Goal: Task Accomplishment & Management: Complete application form

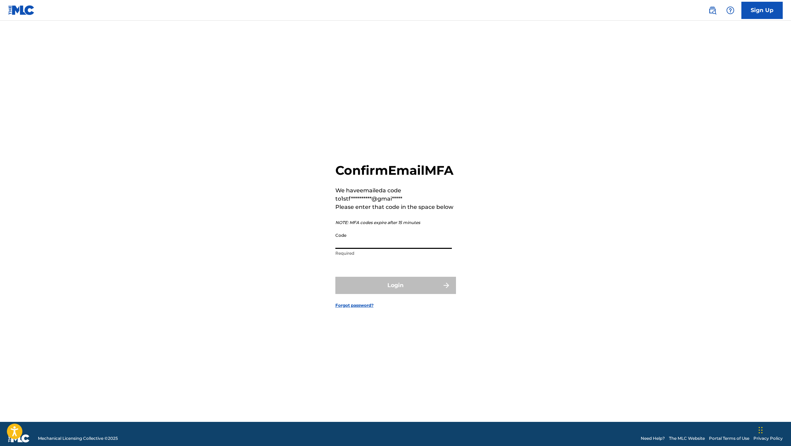
click at [365, 249] on input "Code" at bounding box center [393, 239] width 117 height 20
type input "390441"
click at [395, 293] on button "Login" at bounding box center [395, 285] width 121 height 17
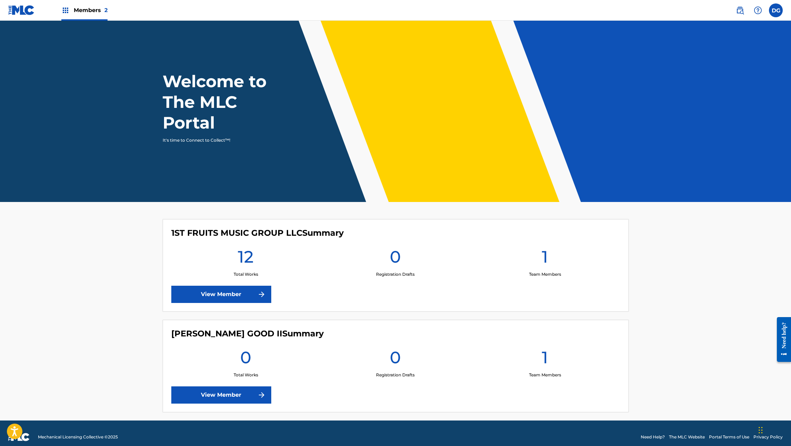
click at [223, 294] on link "View Member" at bounding box center [221, 294] width 100 height 17
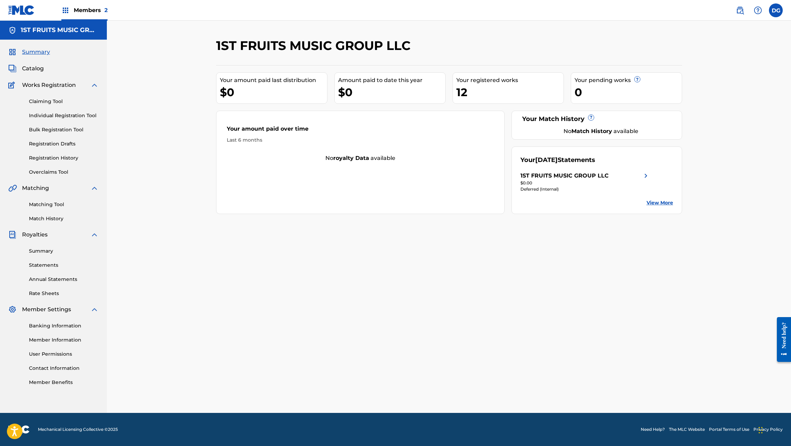
click at [44, 115] on link "Individual Registration Tool" at bounding box center [64, 115] width 70 height 7
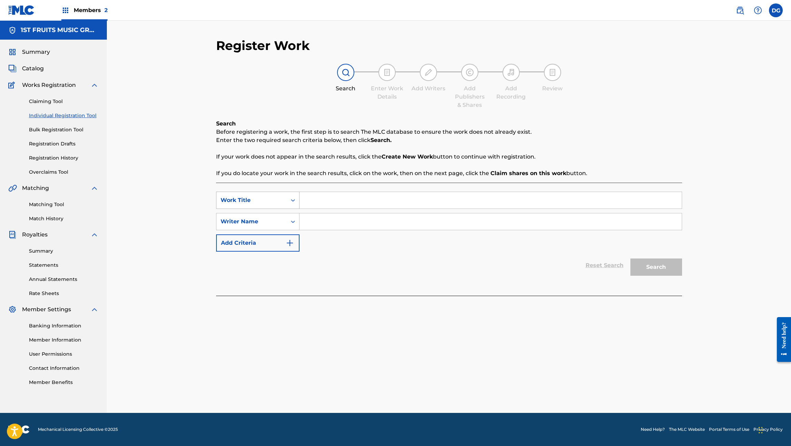
click at [256, 200] on div "Work Title" at bounding box center [252, 200] width 62 height 8
click at [321, 200] on input "Search Form" at bounding box center [491, 200] width 382 height 17
type input "MY DISTRACTION"
click at [327, 223] on input "Search Form" at bounding box center [491, 221] width 382 height 17
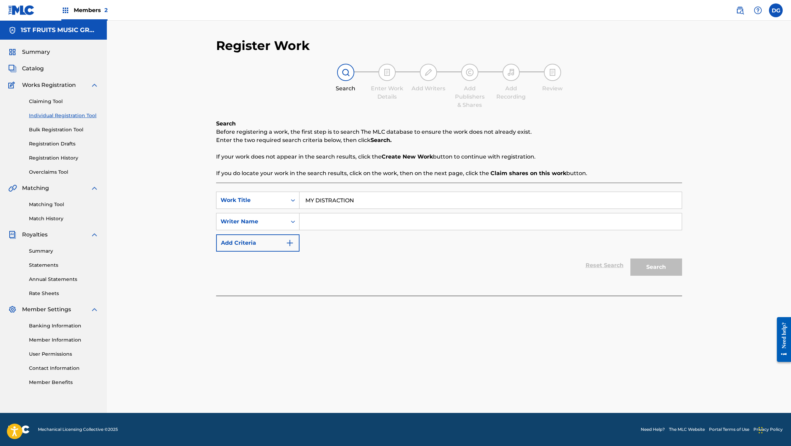
click at [351, 253] on div "Reset Search Search" at bounding box center [449, 266] width 466 height 28
click at [654, 270] on div "Search" at bounding box center [654, 266] width 55 height 28
click at [321, 220] on input "Search Form" at bounding box center [491, 221] width 382 height 17
type input "[PERSON_NAME] GOOD"
click at [650, 267] on button "Search" at bounding box center [657, 267] width 52 height 17
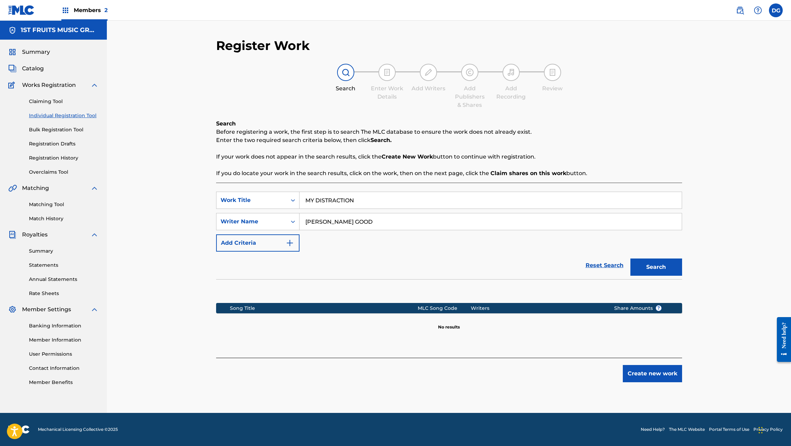
click at [646, 376] on button "Create new work" at bounding box center [652, 373] width 59 height 17
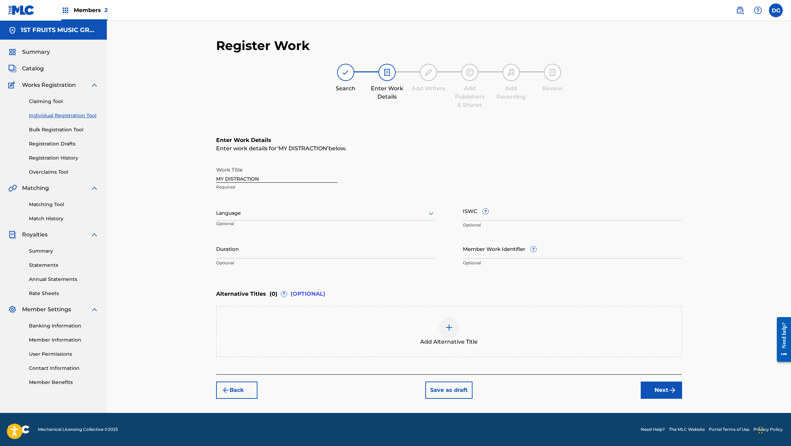
click at [449, 326] on img at bounding box center [449, 327] width 8 height 8
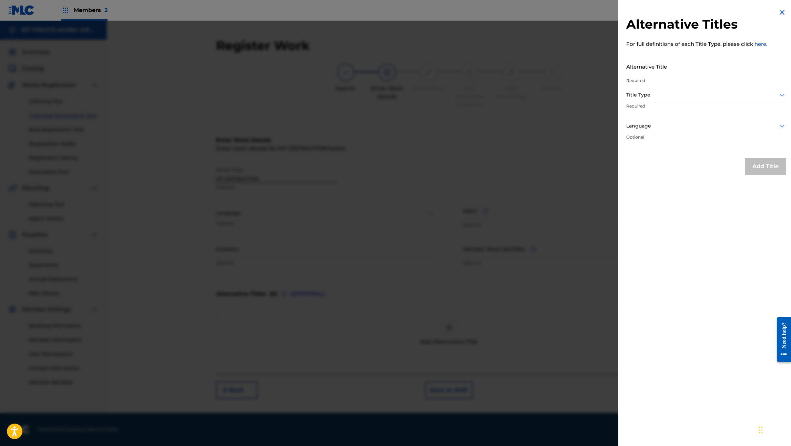
click at [672, 67] on input "Alternative Title" at bounding box center [706, 67] width 160 height 20
click at [645, 71] on input "Alternative Title" at bounding box center [706, 67] width 160 height 20
paste input "Come Be My Distraction"
type input "Come Be My Distraction"
click at [661, 98] on div at bounding box center [706, 95] width 160 height 9
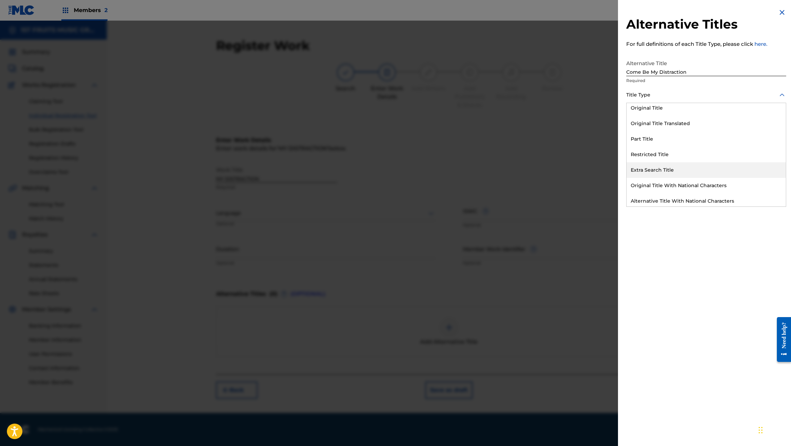
scroll to position [67, 0]
click at [659, 198] on div "Alternative Title" at bounding box center [706, 199] width 159 height 16
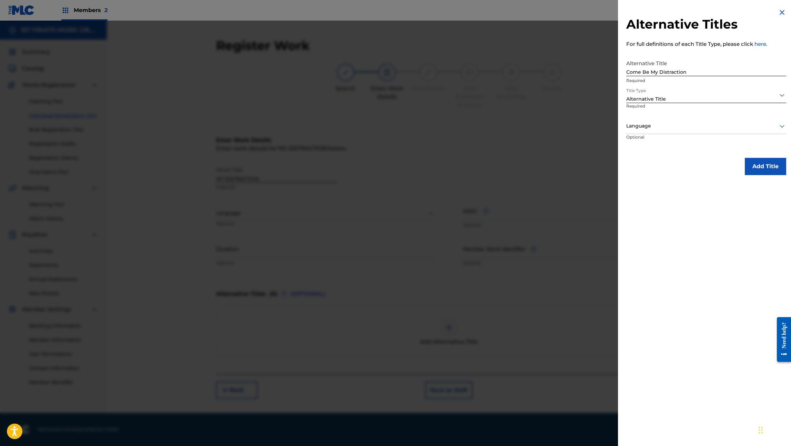
click at [765, 164] on button "Add Title" at bounding box center [765, 166] width 41 height 17
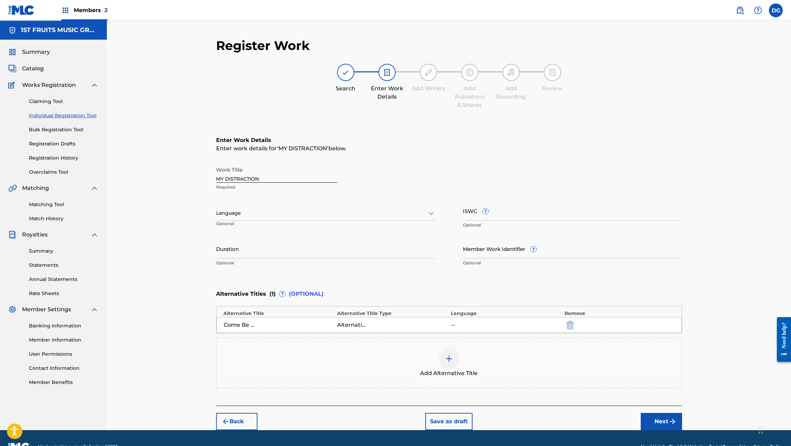
click at [446, 357] on img at bounding box center [449, 359] width 8 height 8
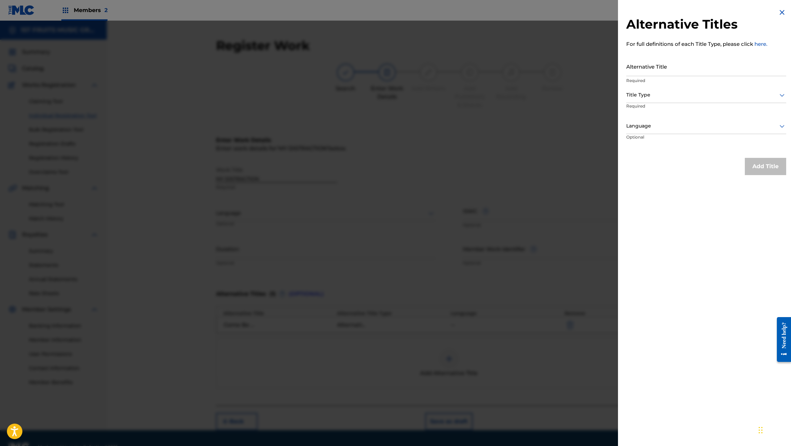
click at [651, 71] on input "Alternative Title" at bounding box center [706, 67] width 160 height 20
paste input "My Lil Distraction"
type input "My Lil Distraction"
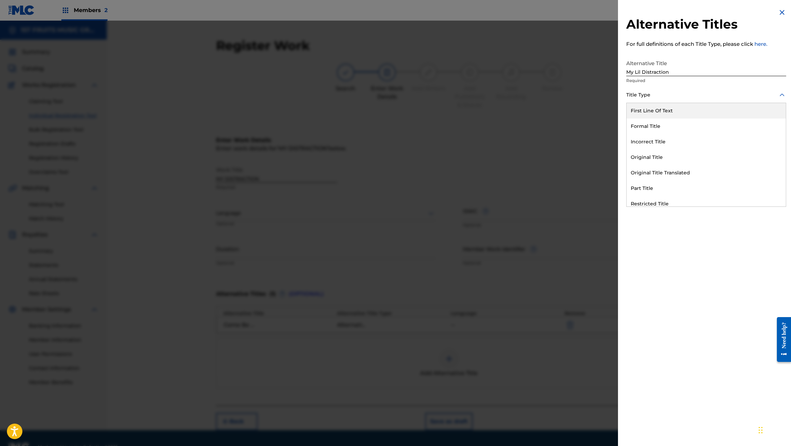
click at [655, 99] on div at bounding box center [706, 95] width 160 height 9
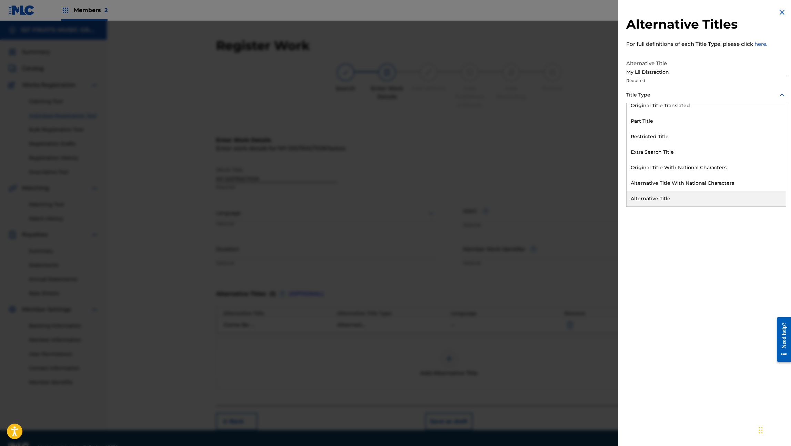
click at [662, 200] on div "Alternative Title" at bounding box center [706, 199] width 159 height 16
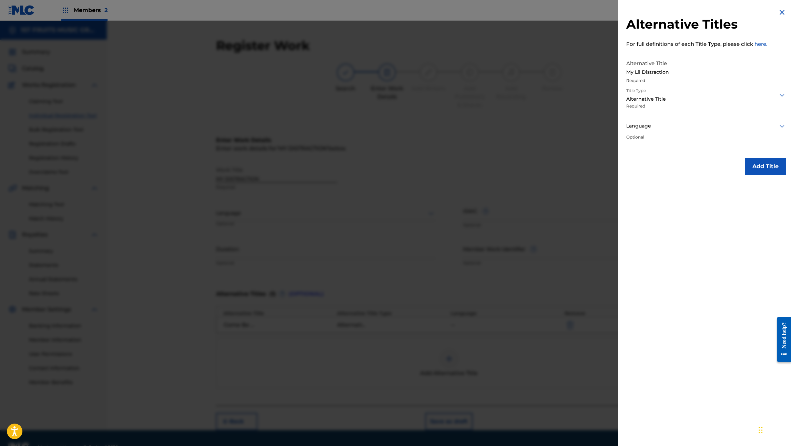
click at [766, 168] on button "Add Title" at bounding box center [765, 166] width 41 height 17
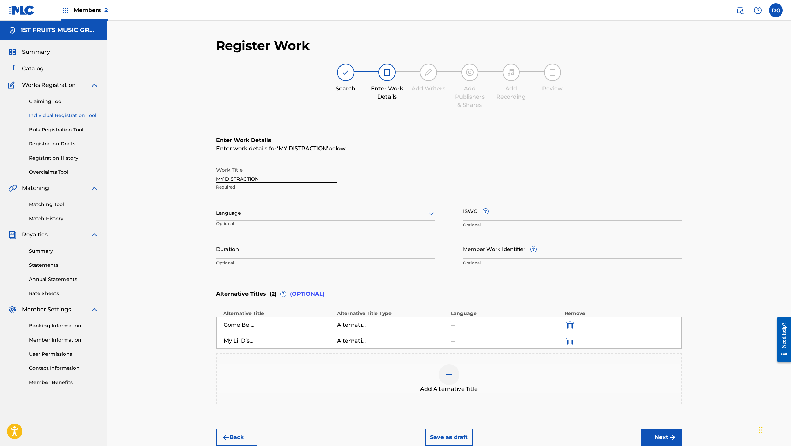
click at [454, 371] on div at bounding box center [449, 374] width 21 height 21
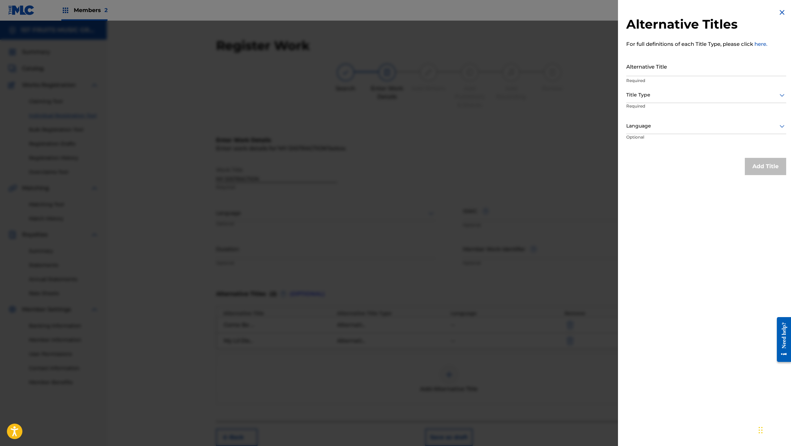
click at [653, 71] on input "Alternative Title" at bounding box center [706, 67] width 160 height 20
paste input "If We Getting Lit In This Bitch"
type input "If We Getting Lit In This Bitch"
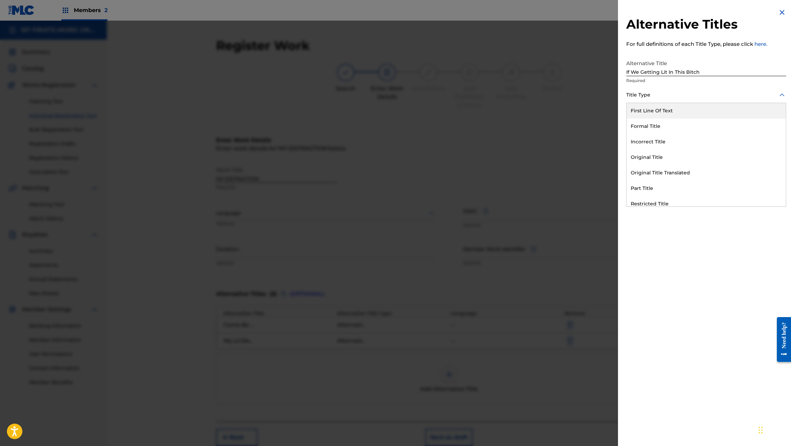
click at [656, 97] on div at bounding box center [706, 95] width 160 height 9
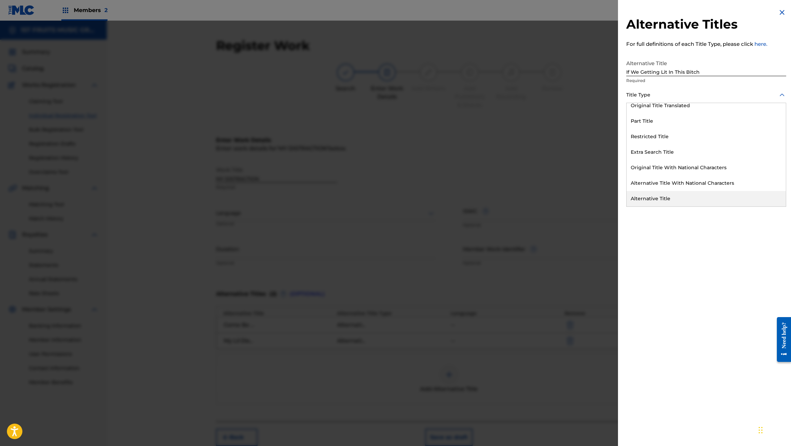
click at [670, 197] on div "Alternative Title" at bounding box center [706, 199] width 159 height 16
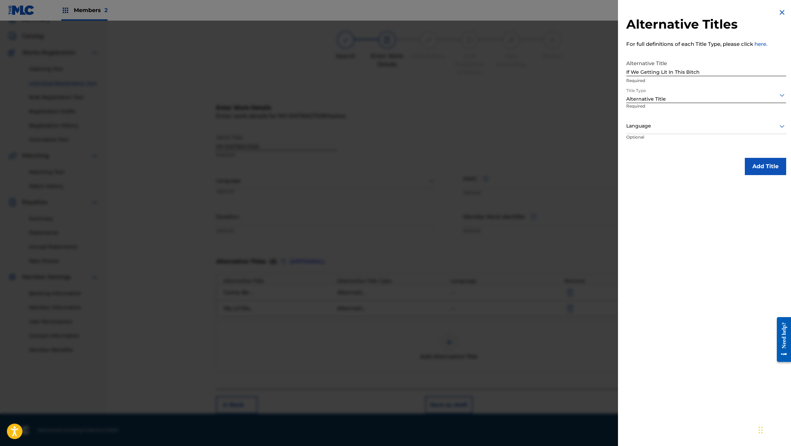
click at [760, 167] on button "Add Title" at bounding box center [765, 166] width 41 height 17
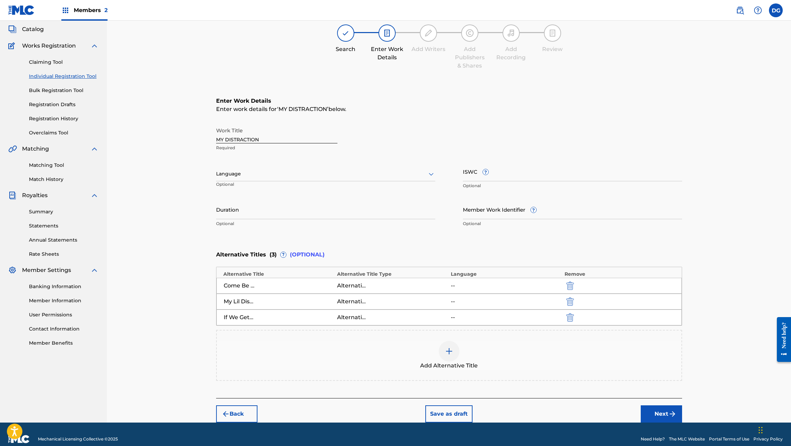
scroll to position [41, 0]
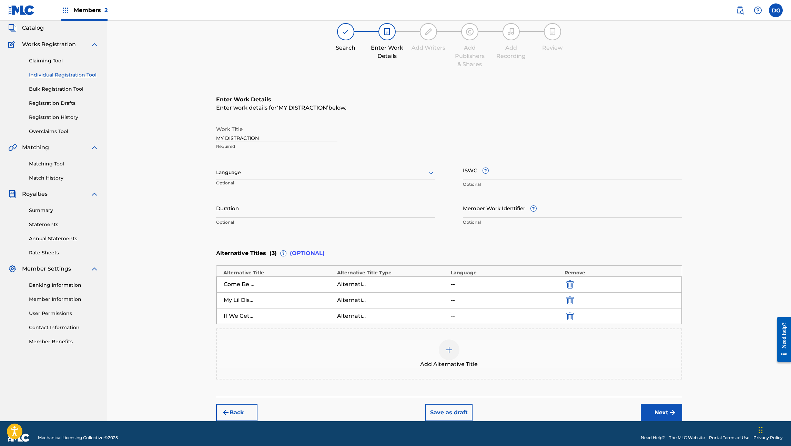
click at [659, 413] on button "Next" at bounding box center [661, 412] width 41 height 17
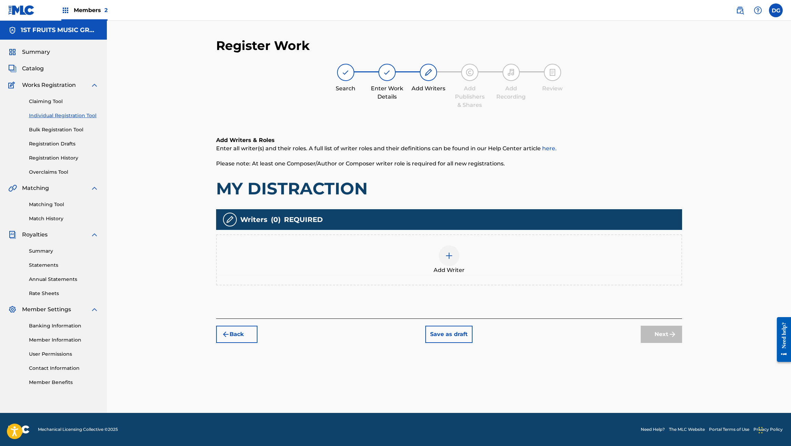
click at [448, 255] on img at bounding box center [449, 256] width 8 height 8
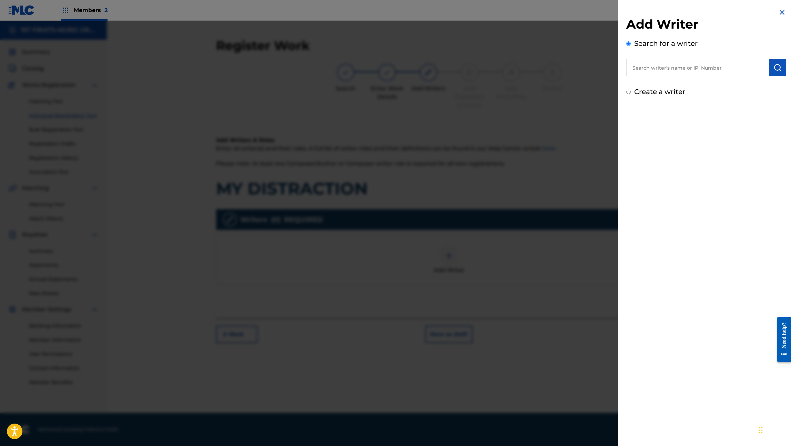
click at [689, 69] on input "text" at bounding box center [697, 67] width 143 height 17
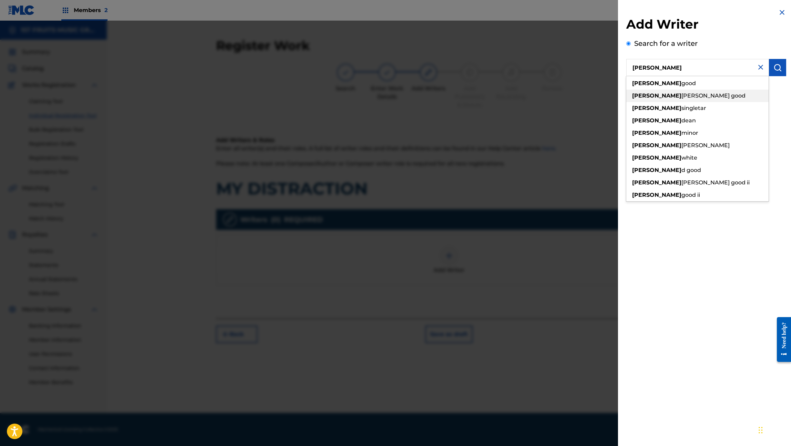
click at [682, 96] on span "[PERSON_NAME] good" at bounding box center [714, 95] width 64 height 7
type input "[PERSON_NAME] good"
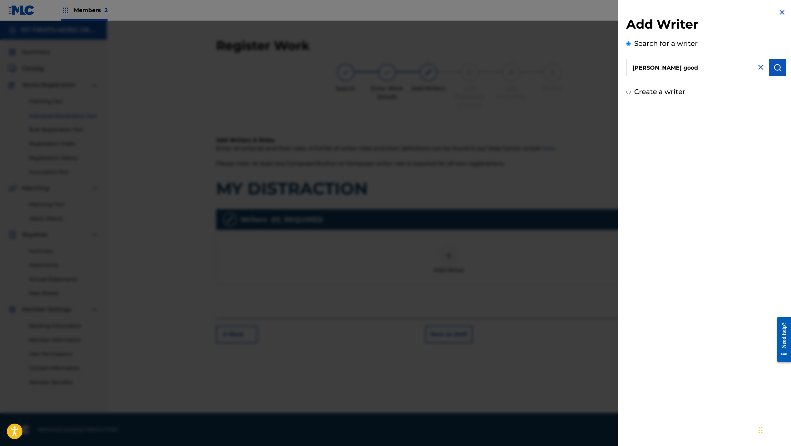
click at [661, 93] on label "Create a writer" at bounding box center [659, 92] width 51 height 8
radio input "true"
click at [631, 93] on input "Create a writer" at bounding box center [628, 92] width 4 height 4
radio input "false"
radio input "true"
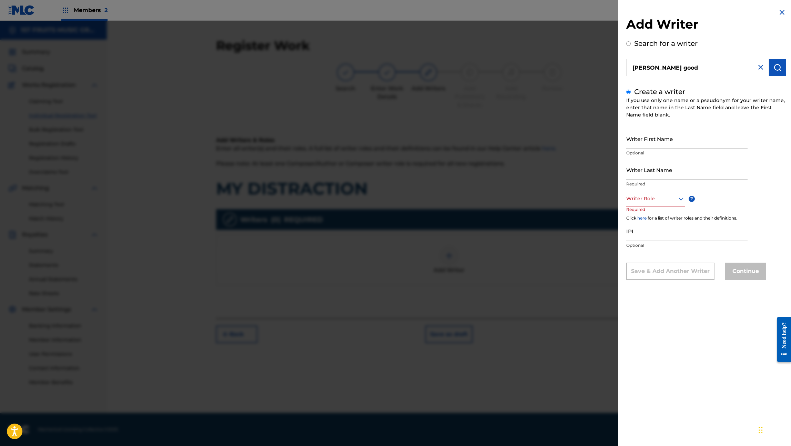
click at [722, 68] on input "[PERSON_NAME] good" at bounding box center [697, 67] width 143 height 17
radio input "true"
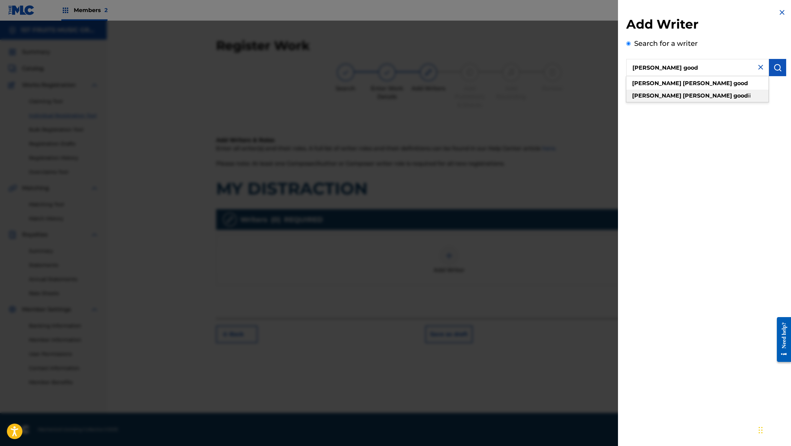
click at [647, 96] on strong "[PERSON_NAME]" at bounding box center [656, 95] width 49 height 7
type input "[PERSON_NAME] good ii"
click at [776, 68] on img "submit" at bounding box center [778, 67] width 8 height 8
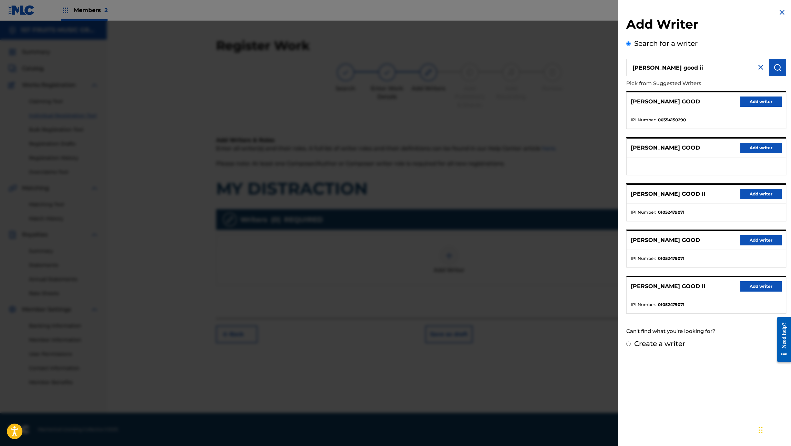
click at [756, 285] on button "Add writer" at bounding box center [761, 286] width 41 height 10
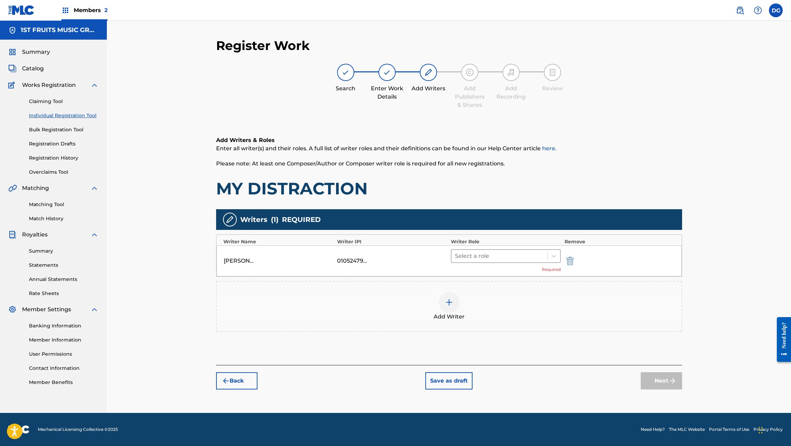
click at [498, 254] on div at bounding box center [499, 256] width 89 height 10
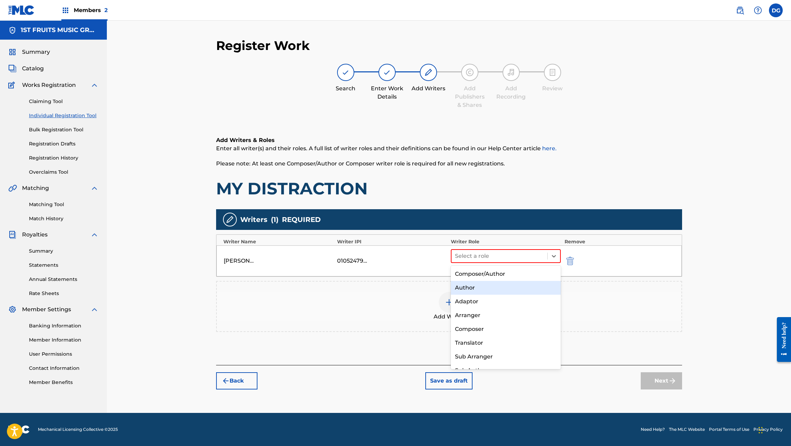
click at [481, 290] on div "Author" at bounding box center [506, 288] width 110 height 14
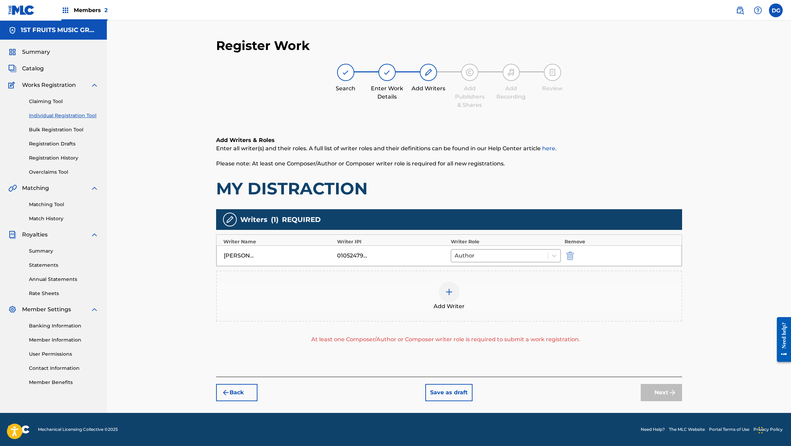
click at [453, 295] on img at bounding box center [449, 292] width 8 height 8
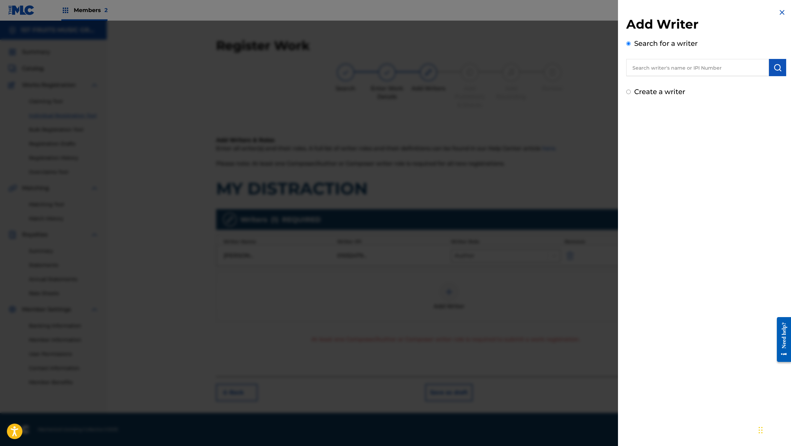
click at [692, 71] on input "text" at bounding box center [697, 67] width 143 height 17
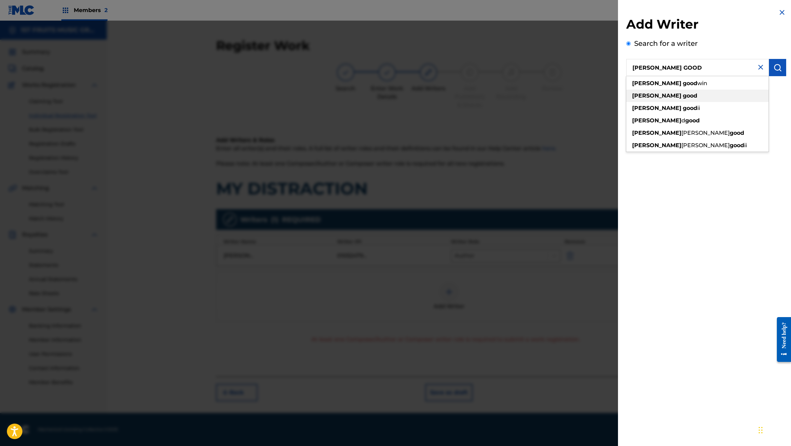
click at [647, 98] on strong "[PERSON_NAME]" at bounding box center [656, 95] width 49 height 7
type input "[PERSON_NAME] good"
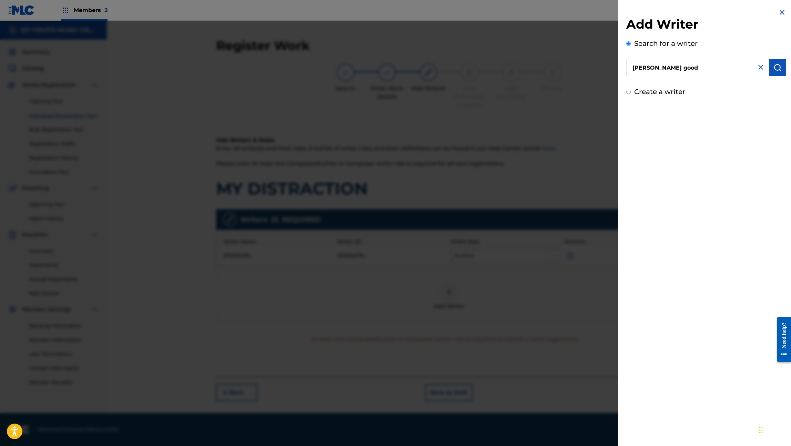
click at [774, 64] on img "submit" at bounding box center [778, 67] width 8 height 8
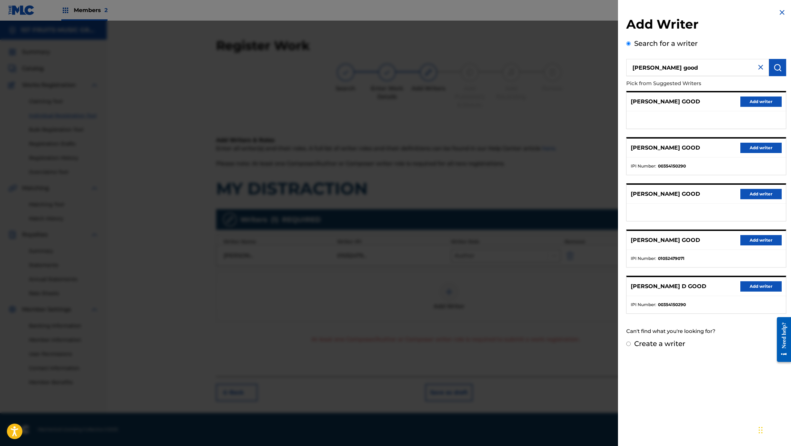
click at [767, 148] on button "Add writer" at bounding box center [761, 148] width 41 height 10
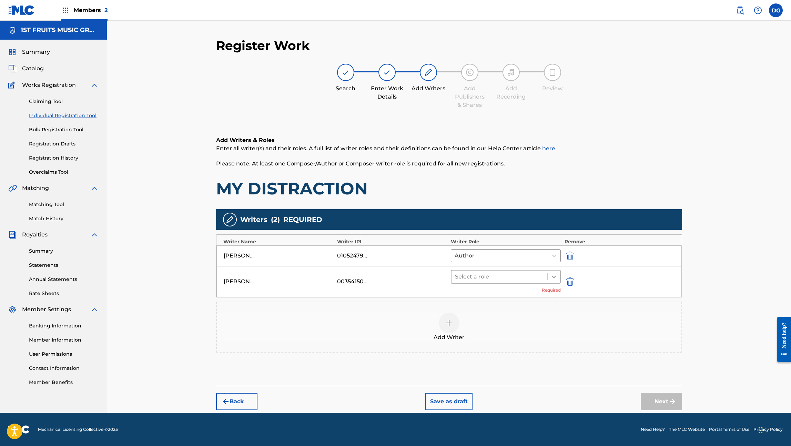
click at [553, 275] on icon at bounding box center [554, 276] width 7 height 7
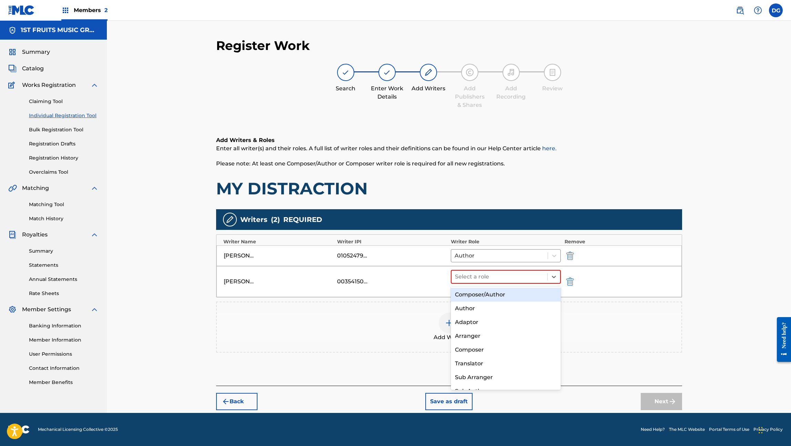
click at [497, 294] on div "Composer/Author" at bounding box center [506, 295] width 110 height 14
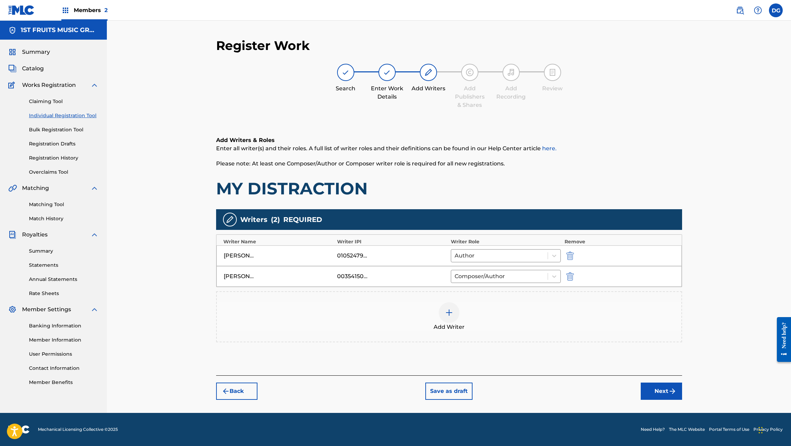
click at [450, 316] on img at bounding box center [449, 313] width 8 height 8
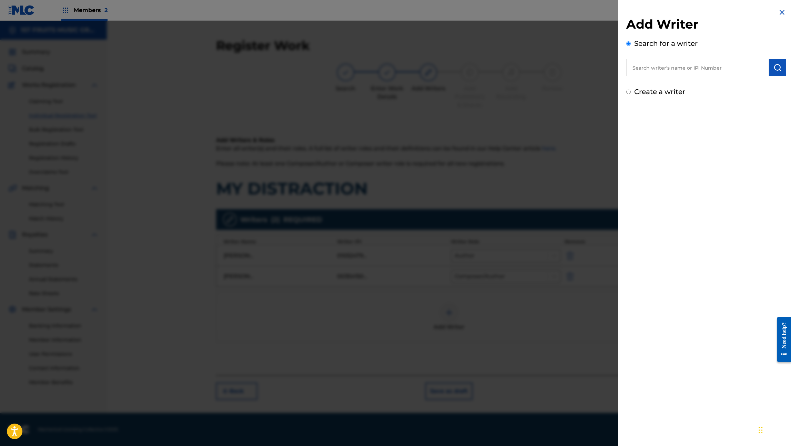
click at [686, 66] on input "text" at bounding box center [697, 67] width 143 height 17
type input "[PERSON_NAME]"
click at [776, 68] on img "submit" at bounding box center [778, 67] width 8 height 8
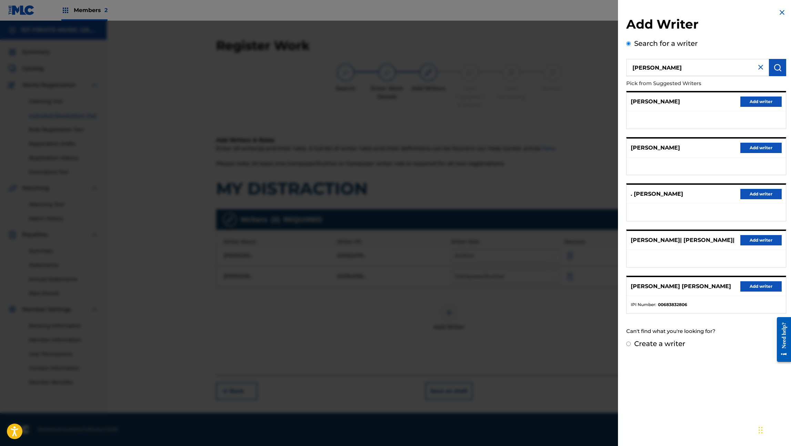
click at [762, 102] on button "Add writer" at bounding box center [761, 102] width 41 height 10
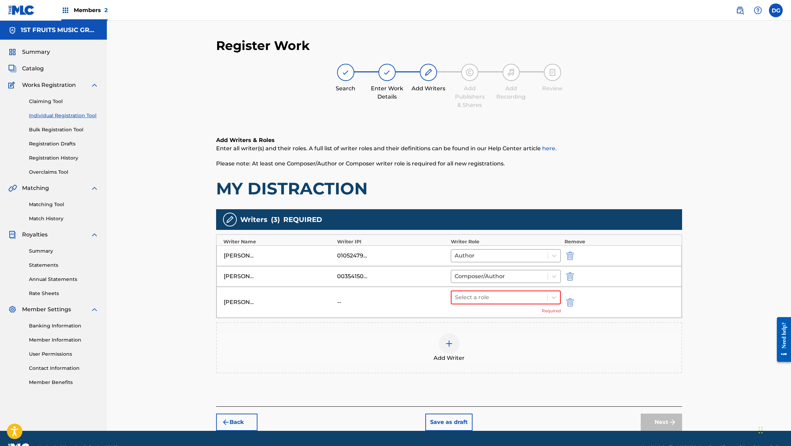
click at [567, 304] on img "submit" at bounding box center [570, 302] width 8 height 8
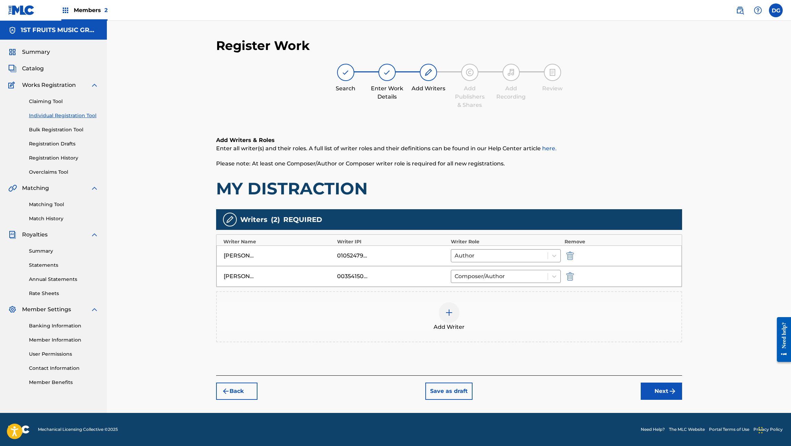
click at [450, 314] on img at bounding box center [449, 313] width 8 height 8
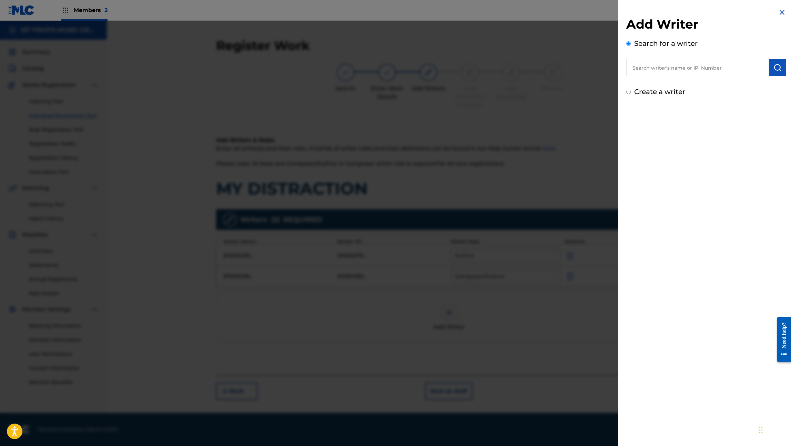
click at [631, 90] on div "Create a writer" at bounding box center [706, 92] width 160 height 10
click at [641, 92] on label "Create a writer" at bounding box center [659, 92] width 51 height 8
radio input "true"
click at [631, 92] on input "Create a writer" at bounding box center [628, 92] width 4 height 4
radio input "false"
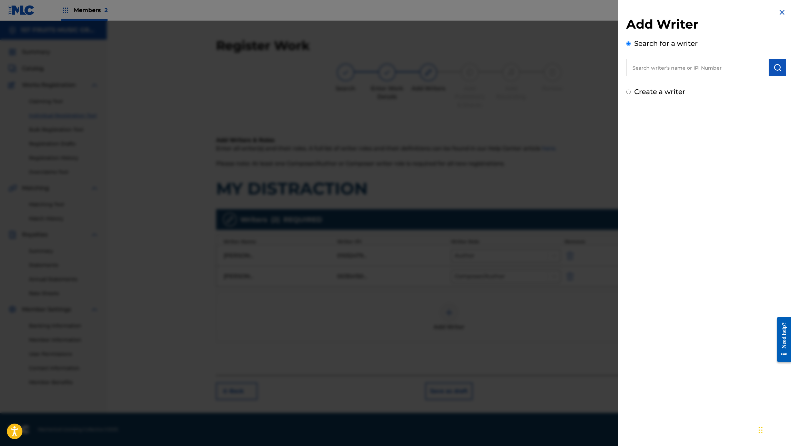
radio input "true"
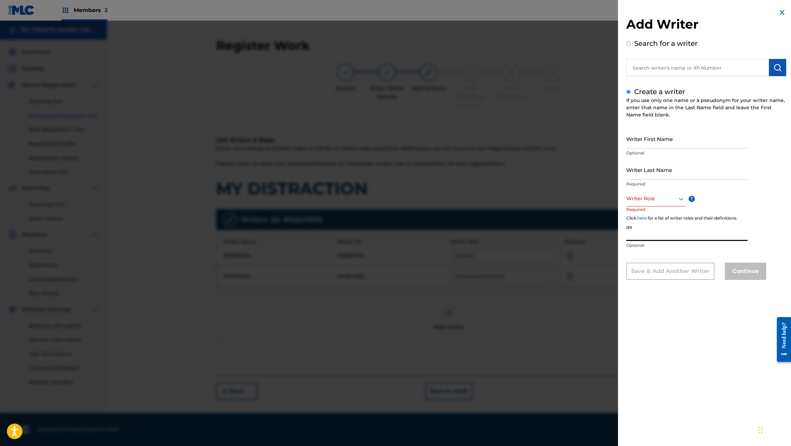
click at [642, 238] on input "IPI" at bounding box center [686, 231] width 121 height 20
paste input "00716076449"
type input "00716076449"
click at [647, 201] on div at bounding box center [655, 198] width 59 height 9
click at [653, 215] on div "Composer/Author" at bounding box center [656, 215] width 58 height 16
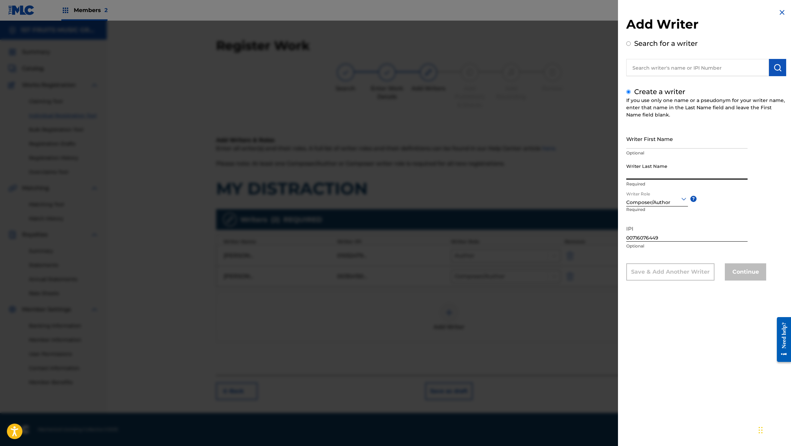
click at [643, 171] on input "Writer Last Name" at bounding box center [686, 170] width 121 height 20
type input "[PERSON_NAME]"
click at [643, 143] on input "Writer First Name" at bounding box center [686, 139] width 121 height 20
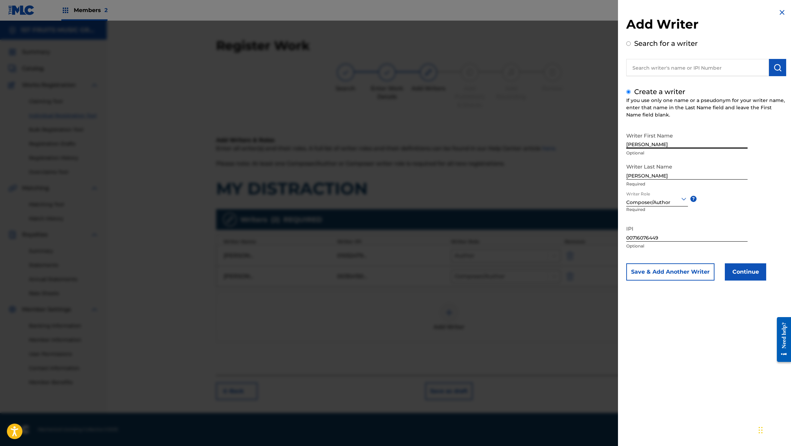
type input "[PERSON_NAME]"
click at [747, 272] on button "Continue" at bounding box center [745, 271] width 41 height 17
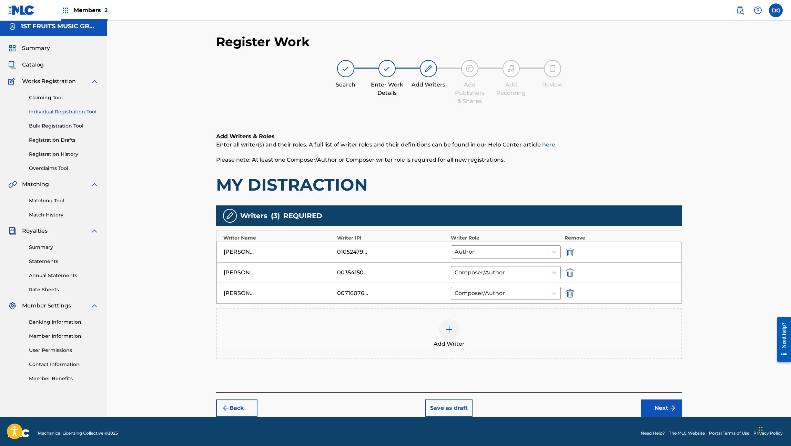
scroll to position [8, 0]
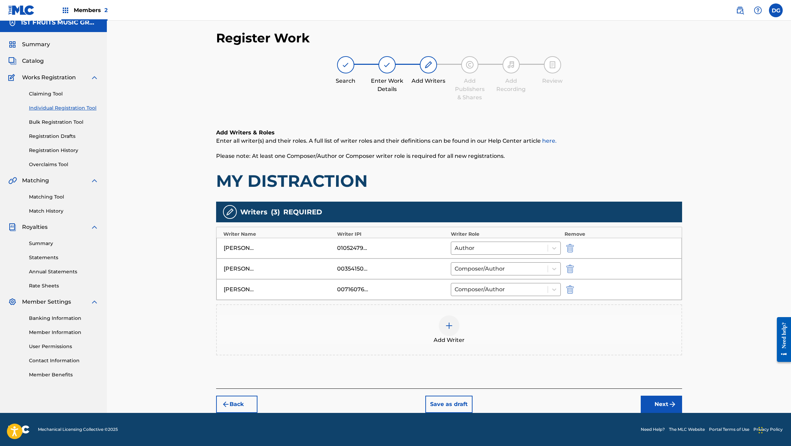
click at [660, 401] on button "Next" at bounding box center [661, 404] width 41 height 17
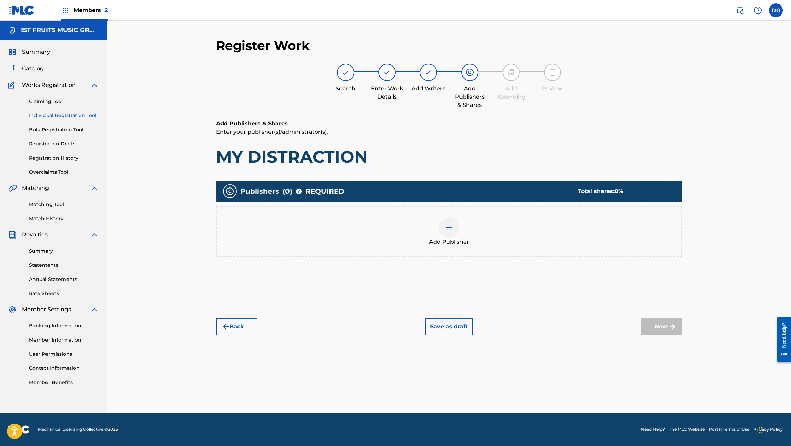
click at [446, 226] on img at bounding box center [449, 227] width 8 height 8
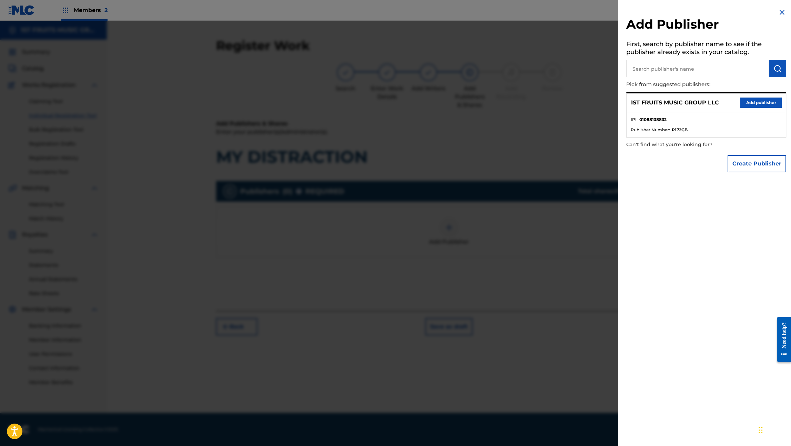
click at [648, 69] on input "text" at bounding box center [697, 68] width 143 height 17
click at [762, 103] on button "Add publisher" at bounding box center [761, 103] width 41 height 10
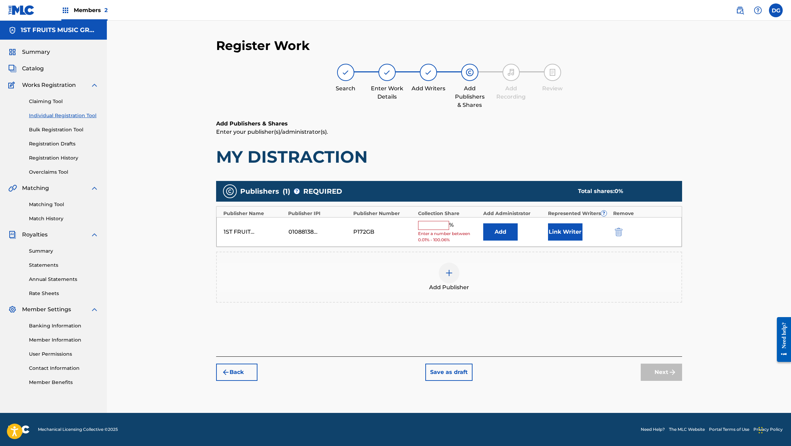
click at [440, 223] on input "text" at bounding box center [433, 225] width 31 height 9
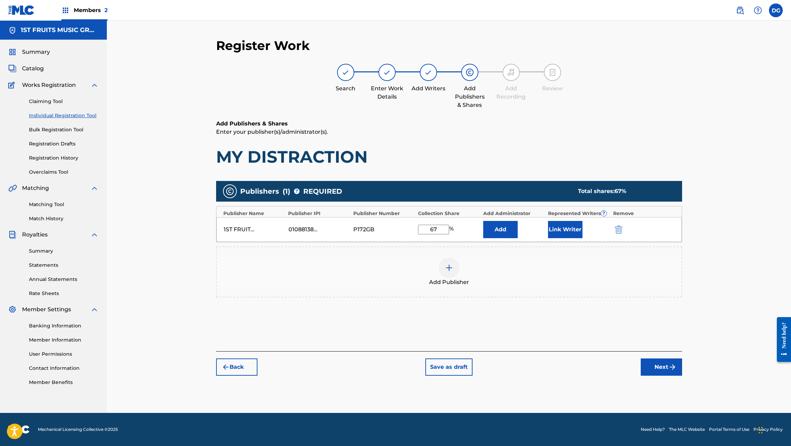
type input "67"
click at [518, 256] on div "Add Publisher" at bounding box center [449, 272] width 466 height 51
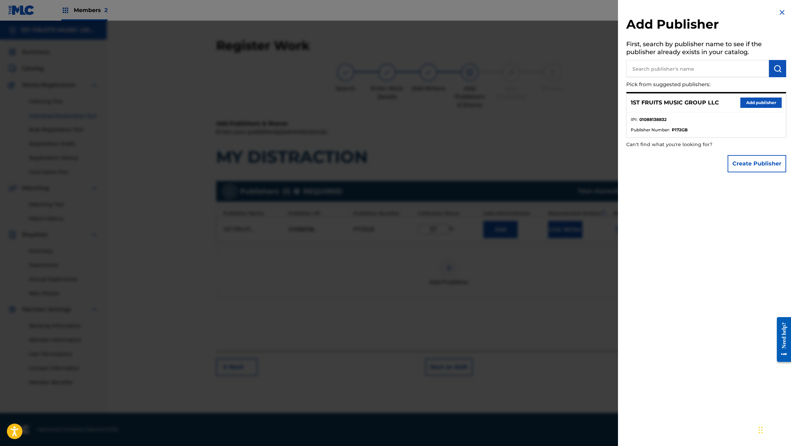
click at [660, 71] on input "text" at bounding box center [697, 68] width 143 height 17
type input "WRITERS BLOCK CLUB"
click at [774, 67] on img "submit" at bounding box center [778, 68] width 8 height 8
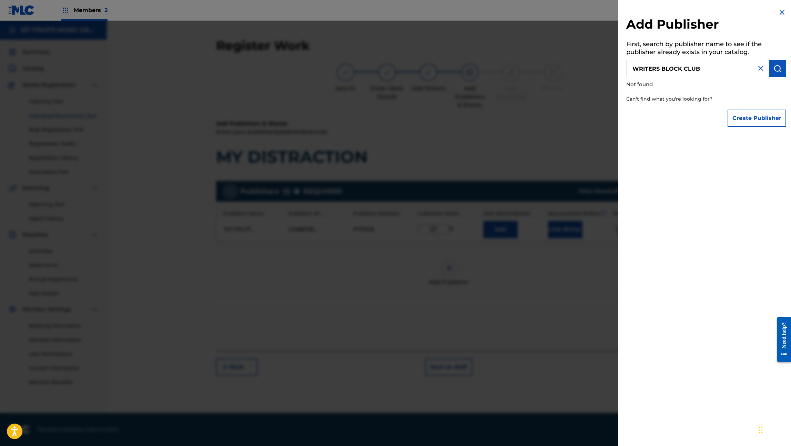
click at [756, 119] on button "Create Publisher" at bounding box center [757, 118] width 59 height 17
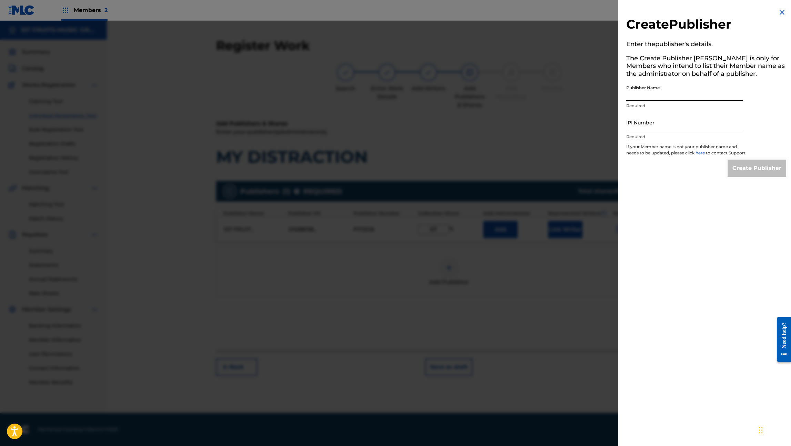
click at [662, 93] on input "Publisher Name" at bounding box center [684, 92] width 117 height 20
type input "WRITERS BLOCK CLUB"
click at [635, 128] on input "IPI Number" at bounding box center [684, 123] width 117 height 20
paste input "01302044322"
type input "01302044322"
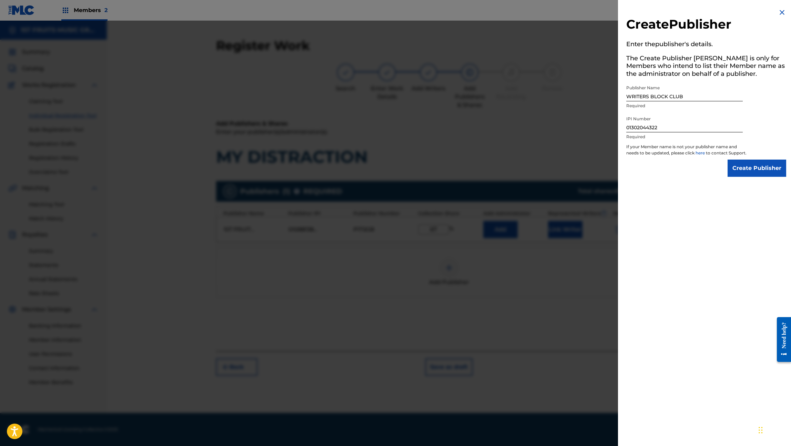
click at [755, 174] on input "Create Publisher" at bounding box center [757, 168] width 59 height 17
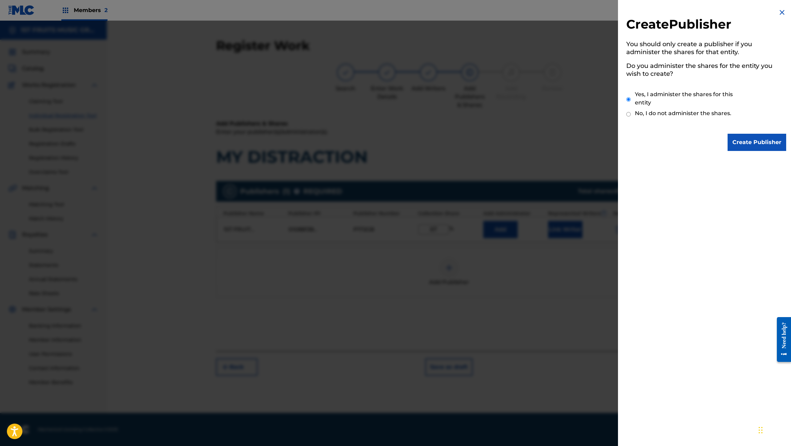
click at [628, 112] on input "No, I do not administer the shares." at bounding box center [628, 114] width 4 height 7
radio input "true"
click at [757, 144] on input "Create Publisher" at bounding box center [757, 142] width 59 height 17
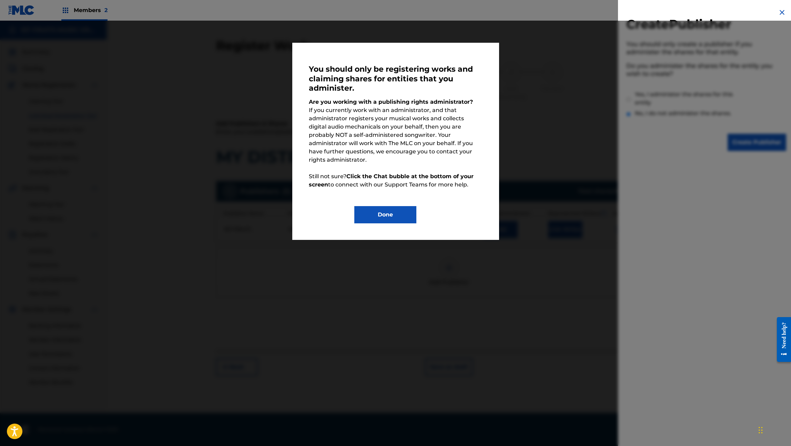
click at [398, 206] on button "Done" at bounding box center [385, 214] width 62 height 17
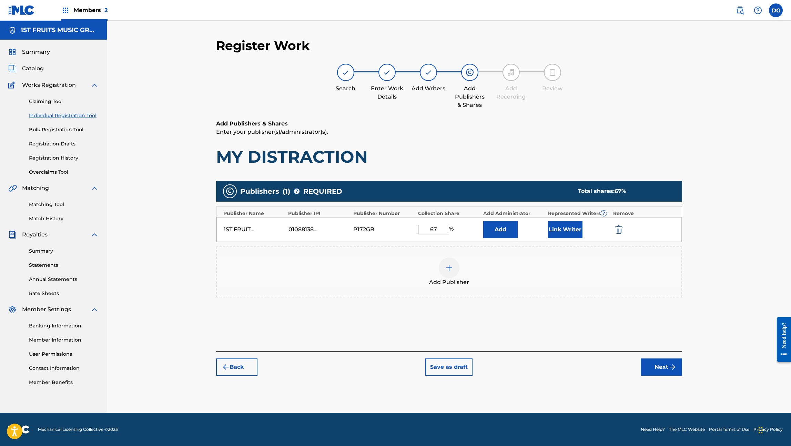
click at [659, 365] on button "Next" at bounding box center [661, 367] width 41 height 17
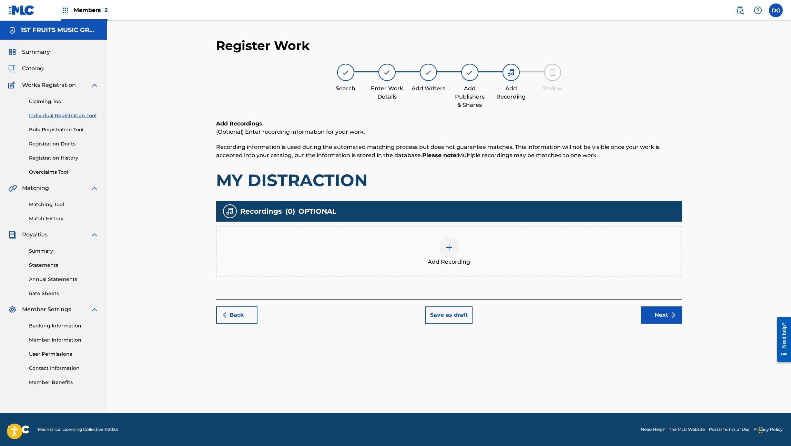
click at [450, 248] on img at bounding box center [449, 247] width 8 height 8
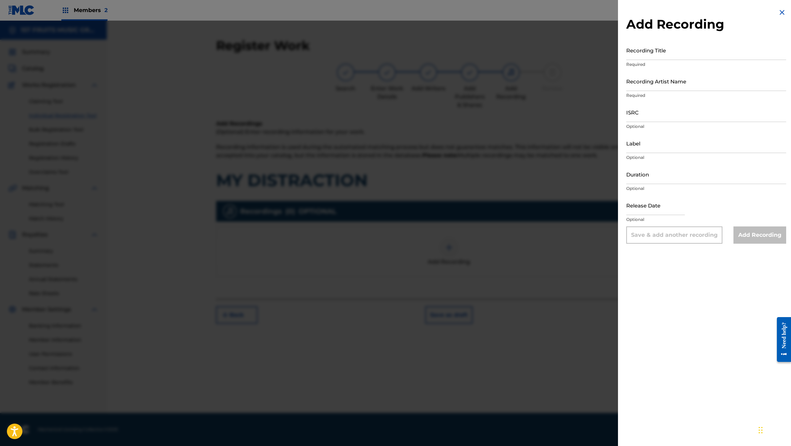
click at [659, 53] on input "Recording Title" at bounding box center [706, 50] width 160 height 20
type input "MY DISTRACTION"
click at [653, 86] on input "Recording Artist Name" at bounding box center [706, 81] width 160 height 20
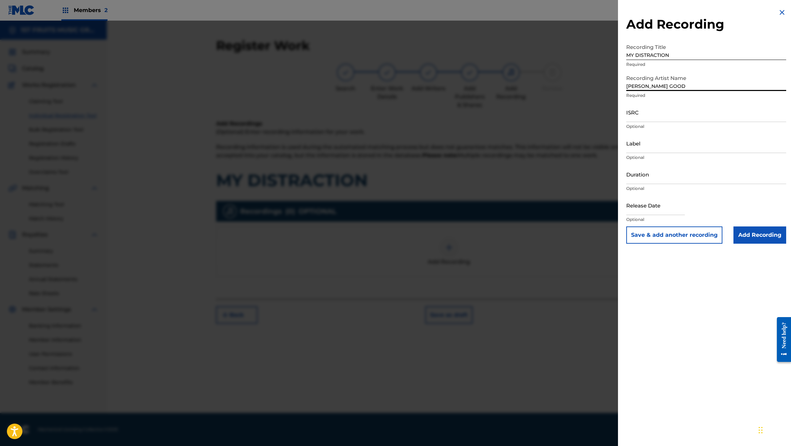
type input "[PERSON_NAME] GOOD"
click at [647, 116] on input "ISRC" at bounding box center [706, 112] width 160 height 20
type input "USGHC2500001"
click at [649, 149] on input "Label" at bounding box center [706, 143] width 160 height 20
type input "1FMG"
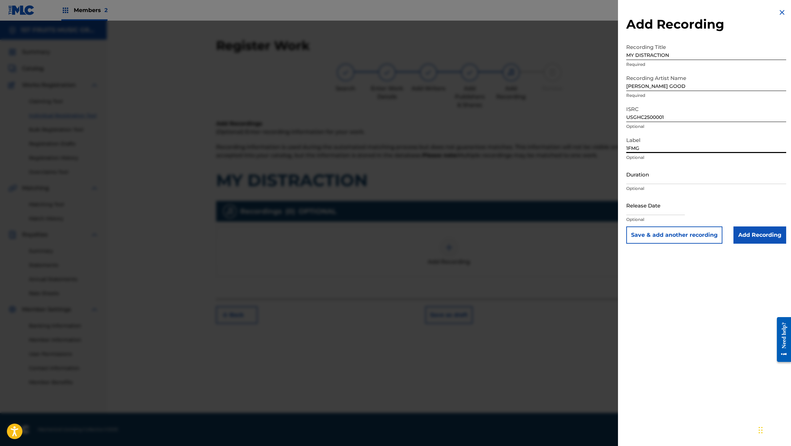
click at [655, 181] on input "Duration" at bounding box center [706, 174] width 160 height 20
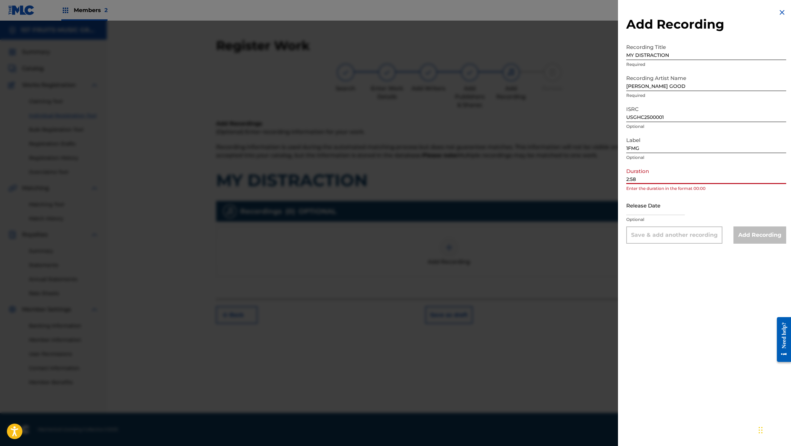
click at [627, 179] on input "2:58" at bounding box center [706, 174] width 160 height 20
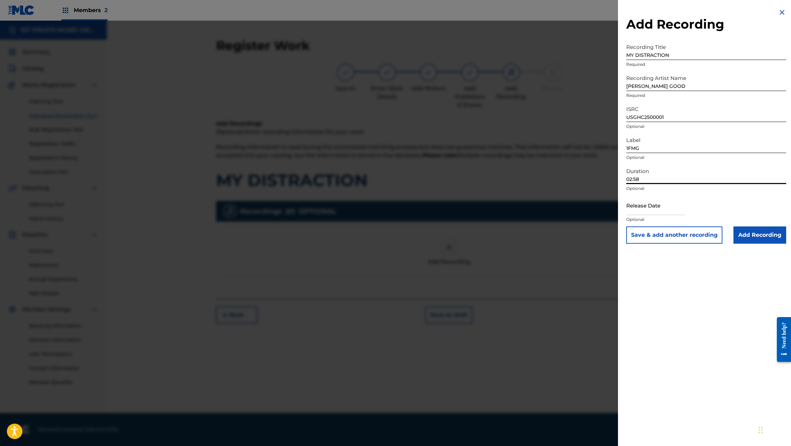
type input "02:58"
click at [719, 200] on div "Release Date Optional" at bounding box center [706, 210] width 160 height 31
click at [752, 233] on input "Add Recording" at bounding box center [760, 235] width 53 height 17
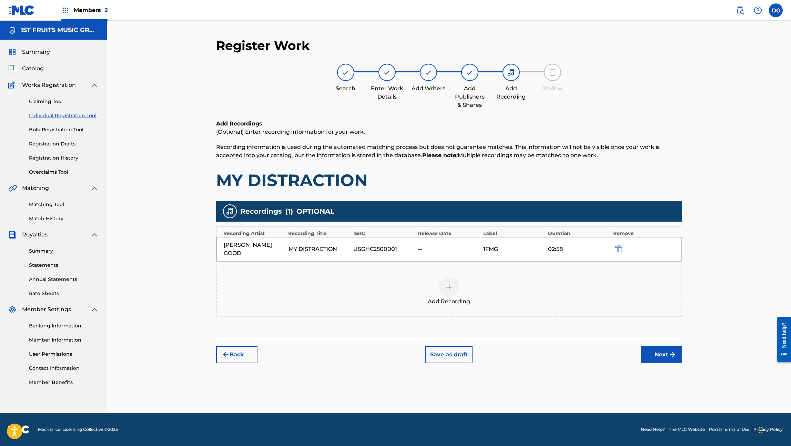
click at [666, 348] on button "Next" at bounding box center [661, 354] width 41 height 17
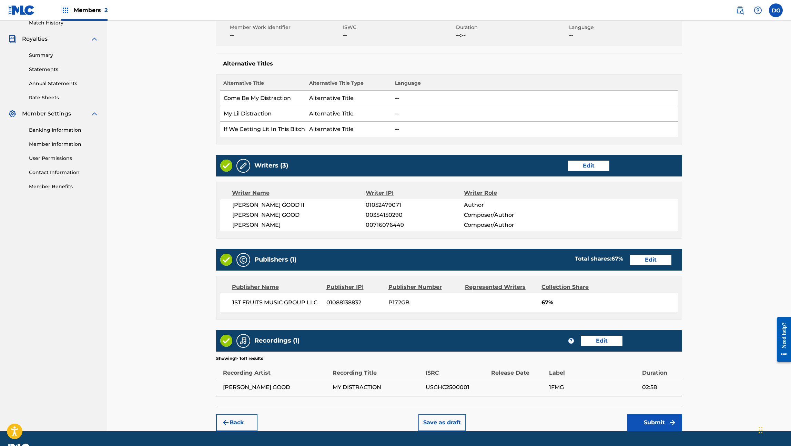
scroll to position [213, 0]
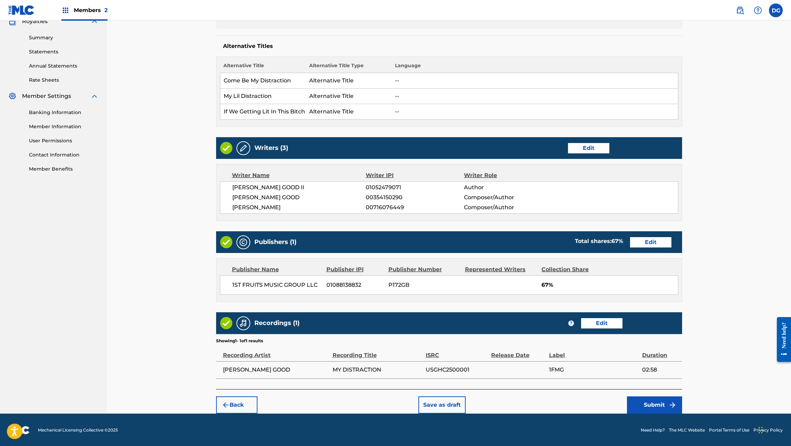
click at [651, 405] on button "Submit" at bounding box center [654, 404] width 55 height 17
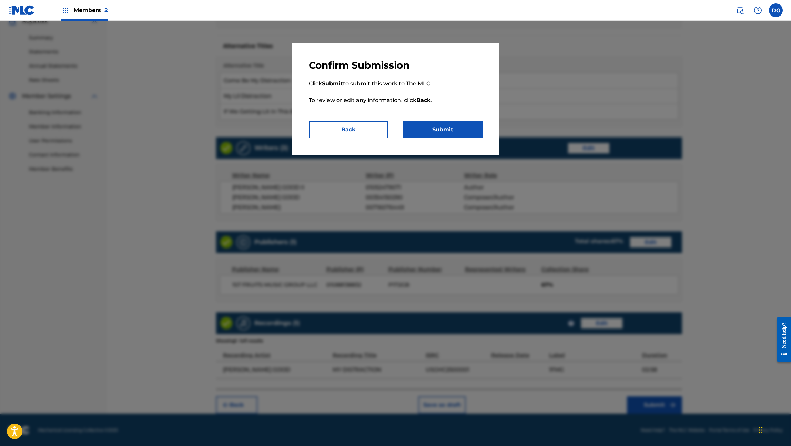
click at [440, 128] on button "Submit" at bounding box center [442, 129] width 79 height 17
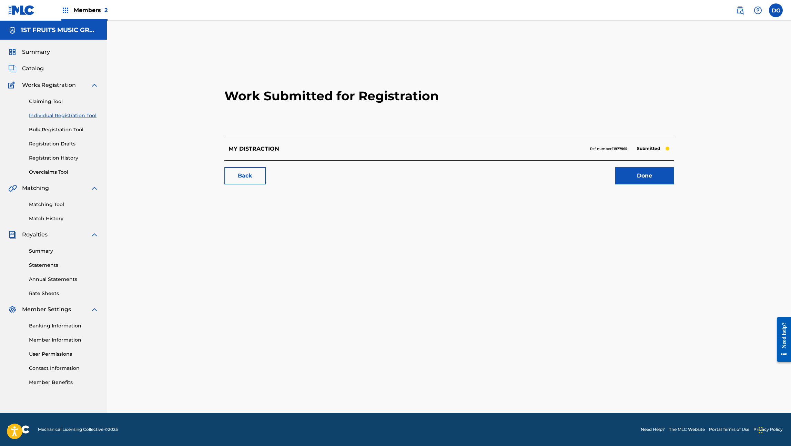
click at [642, 175] on link "Done" at bounding box center [644, 175] width 59 height 17
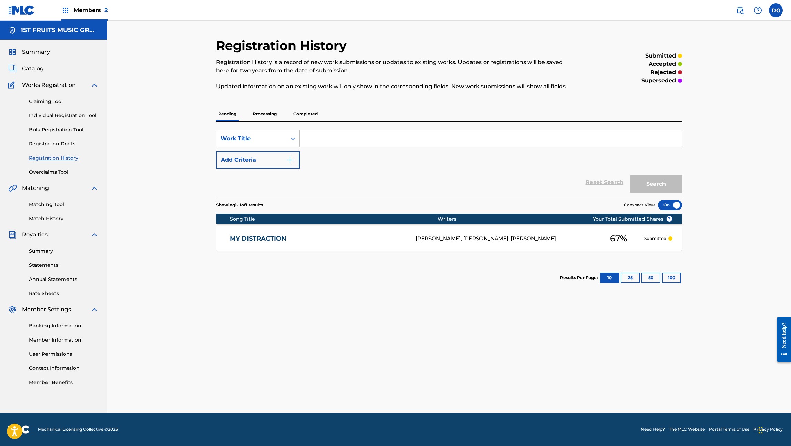
click at [772, 12] on label at bounding box center [776, 10] width 14 height 14
click at [776, 10] on input "[PERSON_NAME] Good [EMAIL_ADDRESS][DOMAIN_NAME] Notification Preferences Profil…" at bounding box center [776, 10] width 0 height 0
click at [709, 96] on p "Log out" at bounding box center [709, 97] width 16 height 6
click at [776, 10] on input "[PERSON_NAME] Good [EMAIL_ADDRESS][DOMAIN_NAME] Notification Preferences Profil…" at bounding box center [776, 10] width 0 height 0
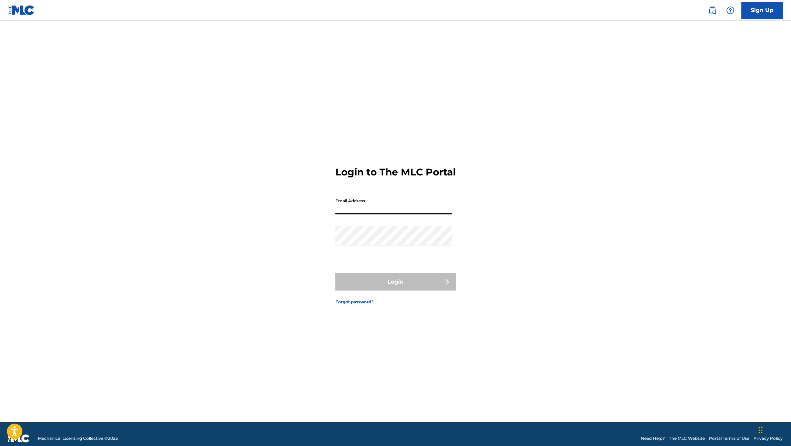
type input "[EMAIL_ADDRESS][DOMAIN_NAME]"
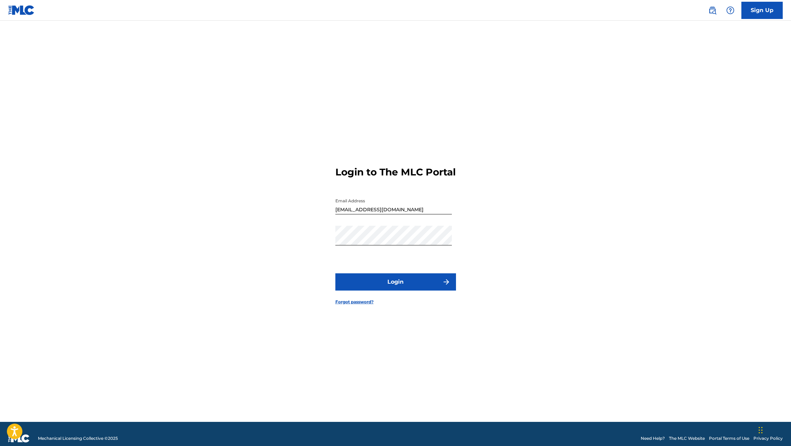
click at [389, 283] on button "Login" at bounding box center [395, 281] width 121 height 17
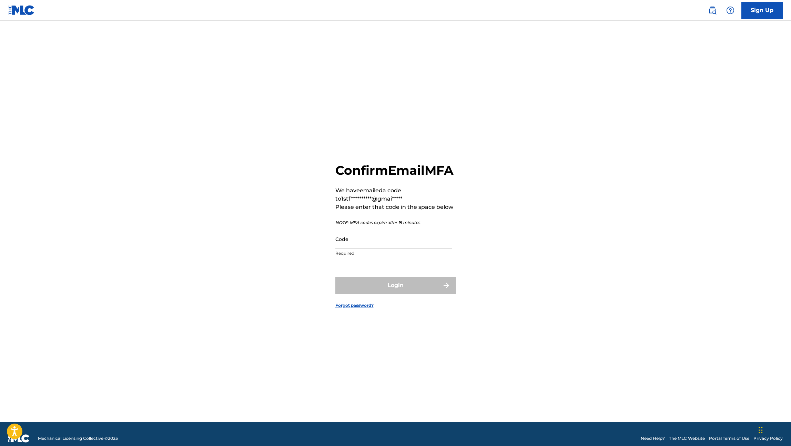
click at [365, 247] on input "Code" at bounding box center [393, 239] width 117 height 20
type input "599869"
click at [382, 294] on button "Login" at bounding box center [395, 285] width 121 height 17
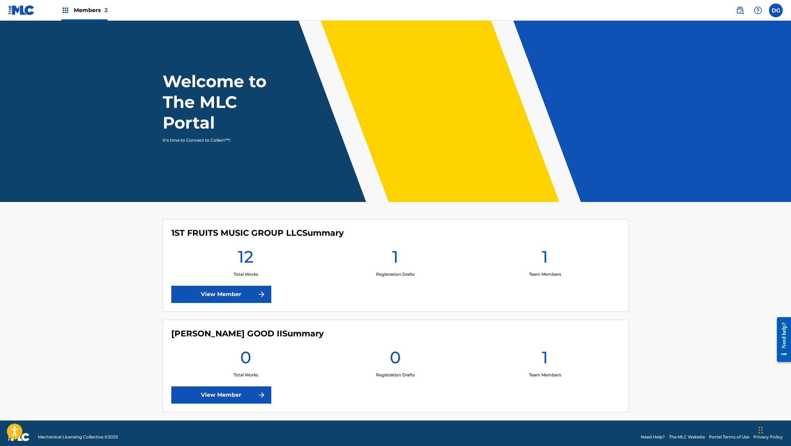
click at [219, 297] on link "View Member" at bounding box center [221, 294] width 100 height 17
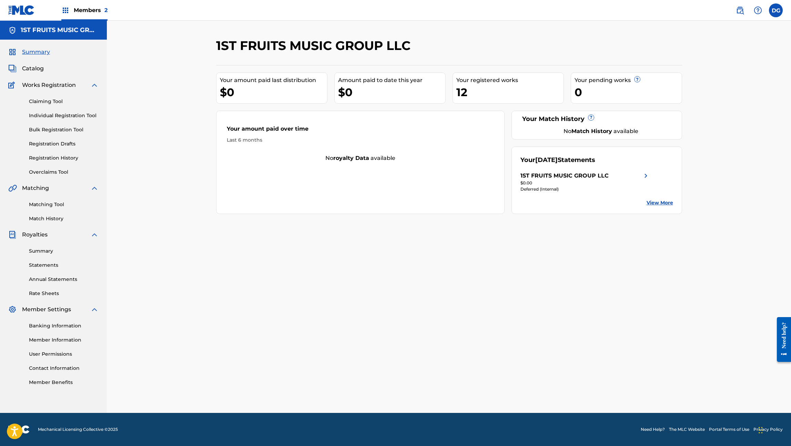
click at [52, 116] on link "Individual Registration Tool" at bounding box center [64, 115] width 70 height 7
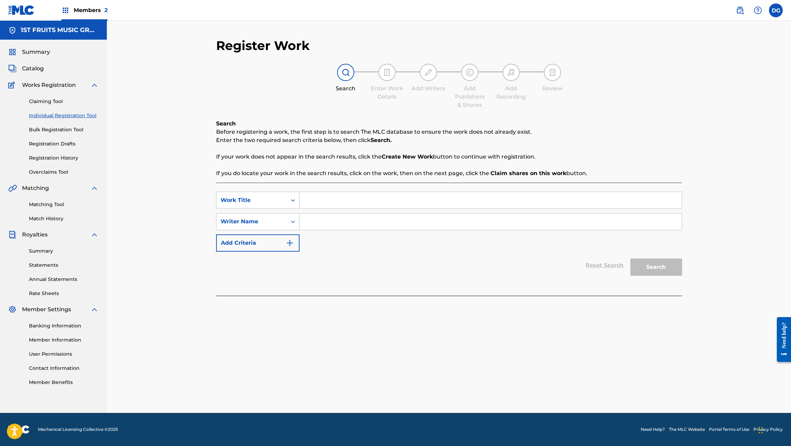
click at [291, 244] on img "Search Form" at bounding box center [290, 243] width 8 height 8
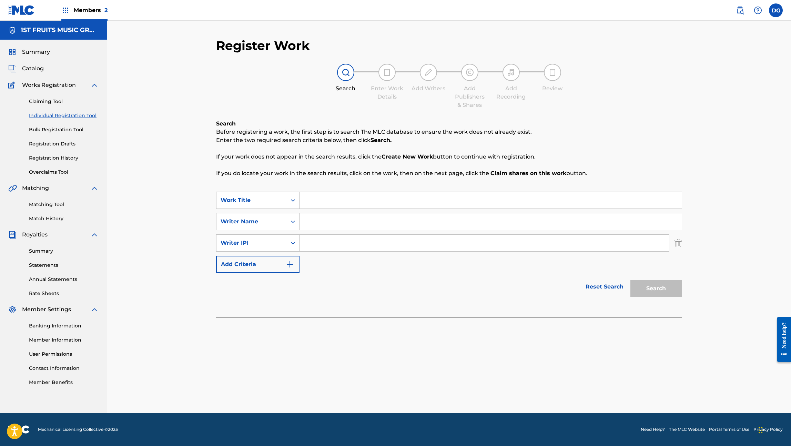
click at [677, 243] on img "Search Form" at bounding box center [679, 242] width 8 height 17
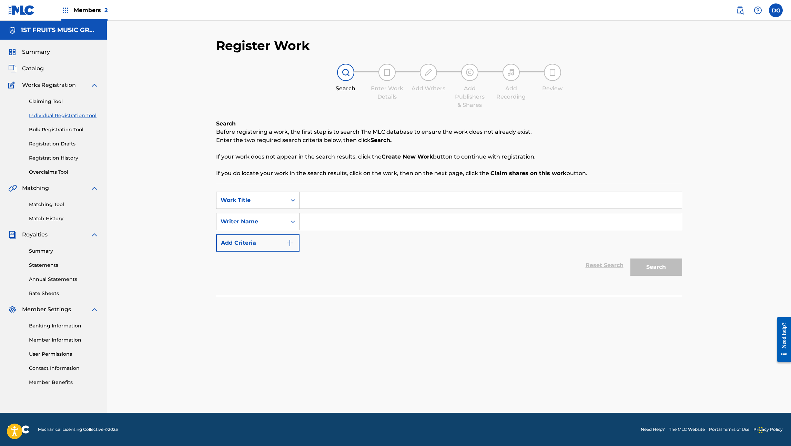
click at [331, 201] on input "Search Form" at bounding box center [491, 200] width 382 height 17
type input "MY DISTRACTION"
click at [341, 221] on input "Search Form" at bounding box center [491, 221] width 382 height 17
type input "[PERSON_NAME] GOOD"
click at [653, 267] on button "Search" at bounding box center [657, 267] width 52 height 17
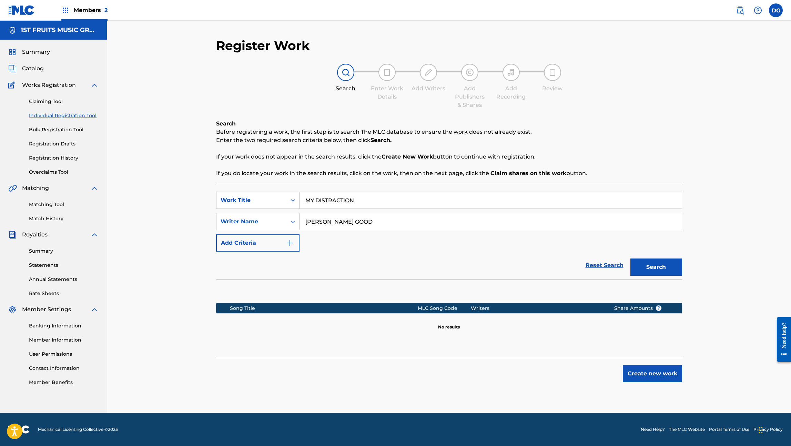
click at [655, 373] on button "Create new work" at bounding box center [652, 373] width 59 height 17
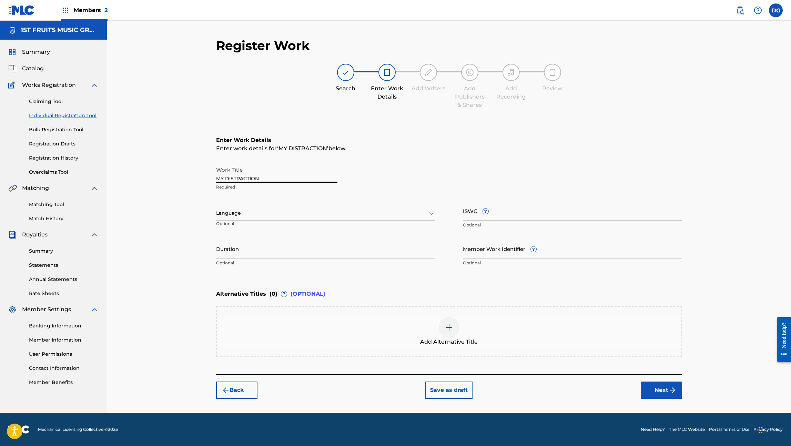
click at [277, 176] on input "MY DISTRACTION" at bounding box center [276, 173] width 121 height 20
type input "MY DISTRACTION - CLEAN"
click at [449, 328] on img at bounding box center [449, 327] width 8 height 8
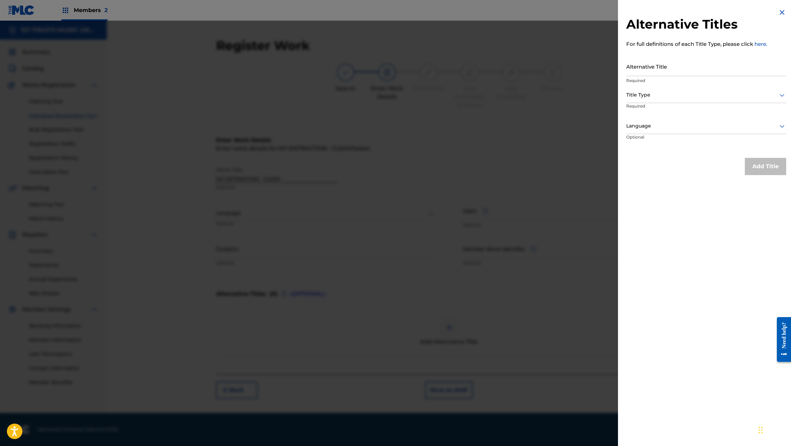
click at [657, 68] on input "Alternative Title" at bounding box center [706, 67] width 160 height 20
paste input "Come Be My Distraction"
type input "Come Be My Distraction"
click at [661, 99] on div at bounding box center [706, 95] width 160 height 9
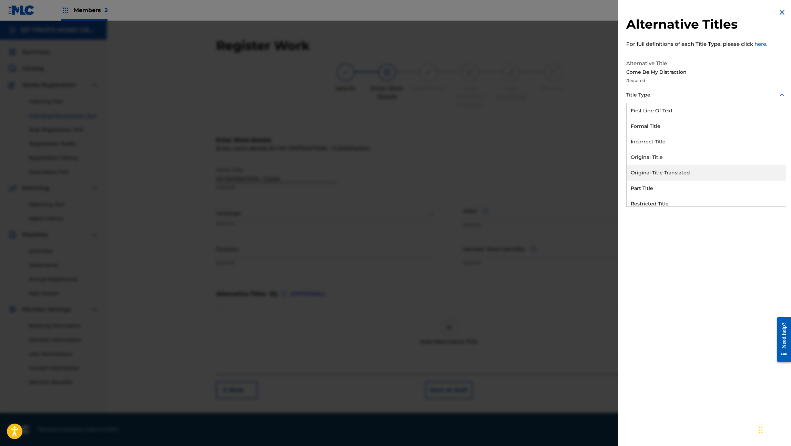
scroll to position [67, 0]
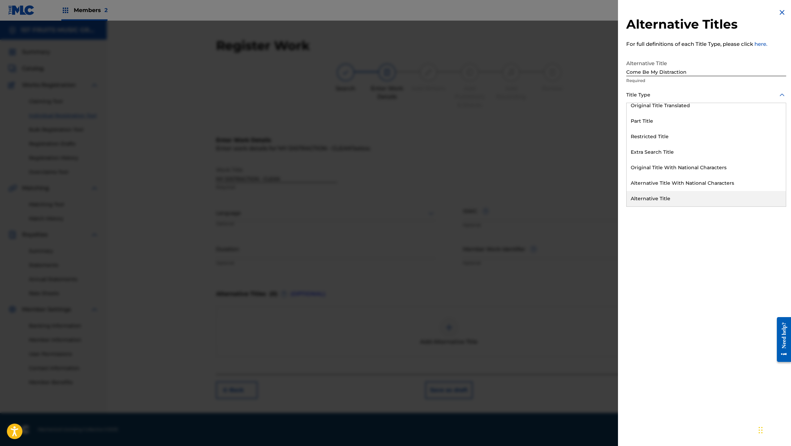
click at [662, 199] on div "Alternative Title" at bounding box center [706, 199] width 159 height 16
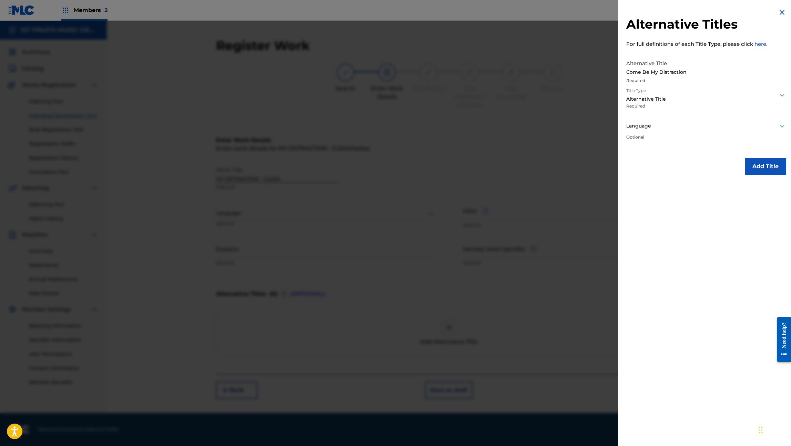
click at [761, 168] on button "Add Title" at bounding box center [765, 166] width 41 height 17
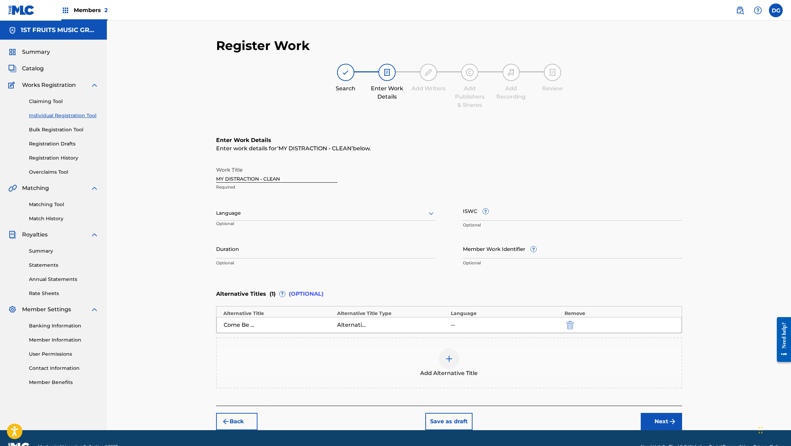
click at [444, 361] on div at bounding box center [449, 359] width 21 height 21
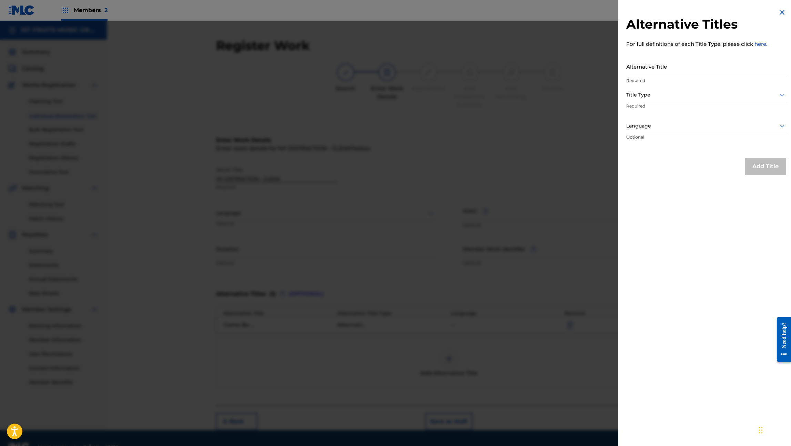
click at [676, 67] on input "Alternative Title" at bounding box center [706, 67] width 160 height 20
paste input "My Lil Distraction"
type input "My Lil Distraction"
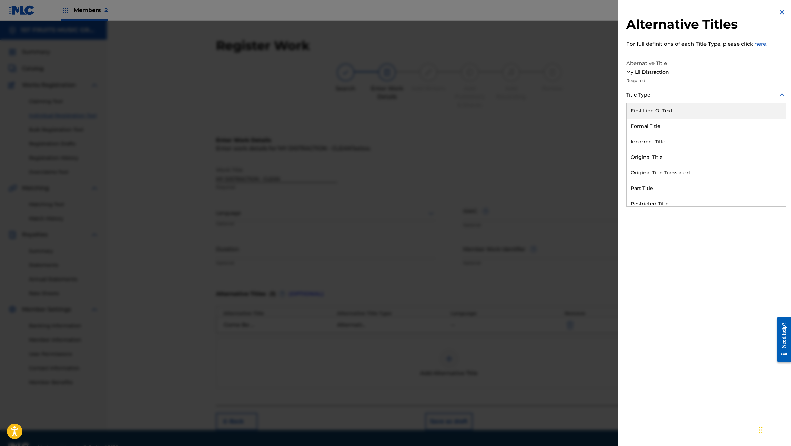
click at [643, 96] on div at bounding box center [706, 95] width 160 height 9
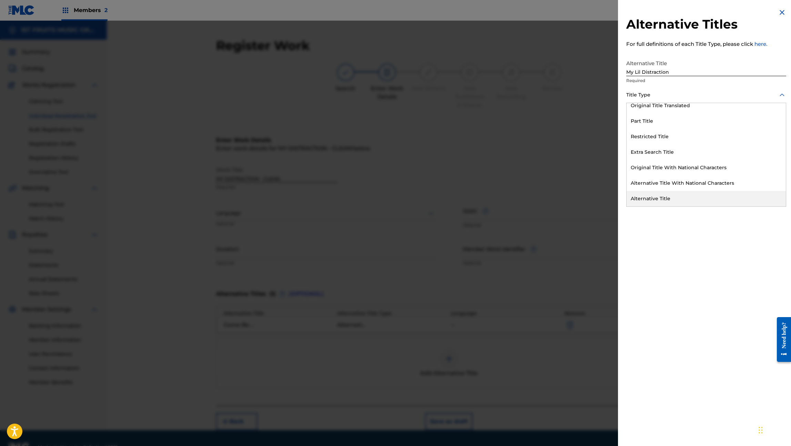
click at [654, 198] on div "Alternative Title" at bounding box center [706, 199] width 159 height 16
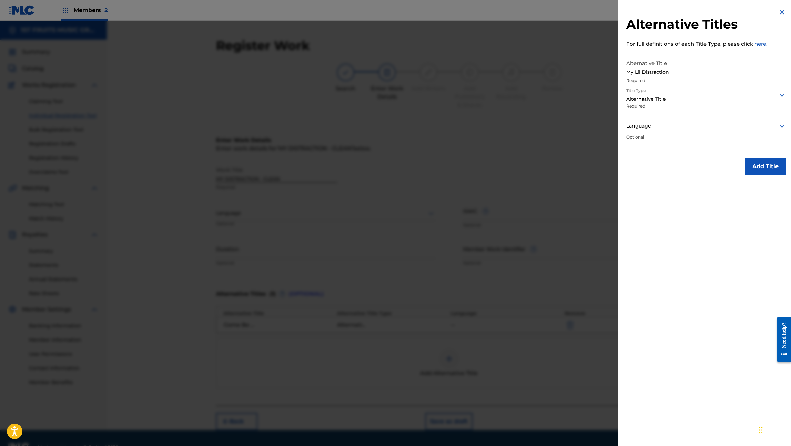
scroll to position [17, 0]
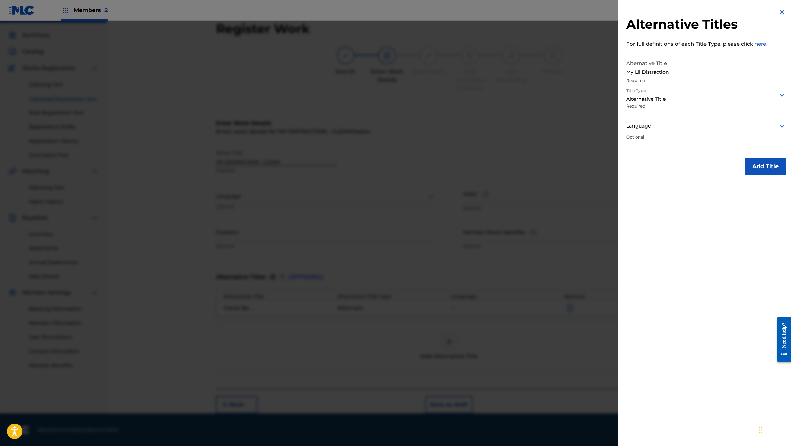
click at [758, 164] on button "Add Title" at bounding box center [765, 166] width 41 height 17
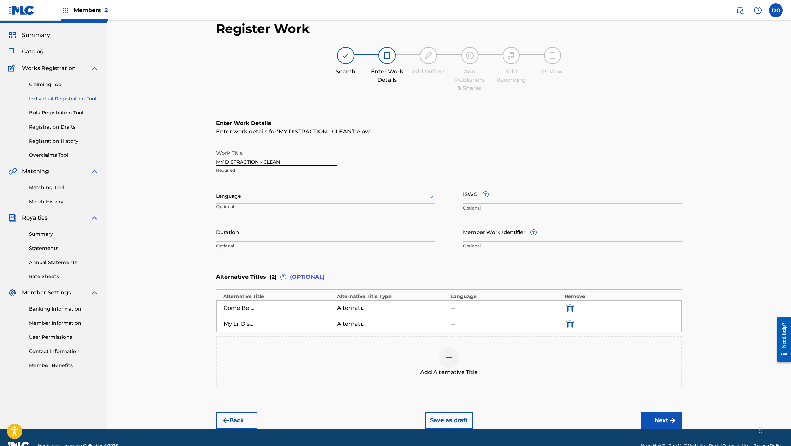
click at [445, 352] on div at bounding box center [449, 358] width 21 height 21
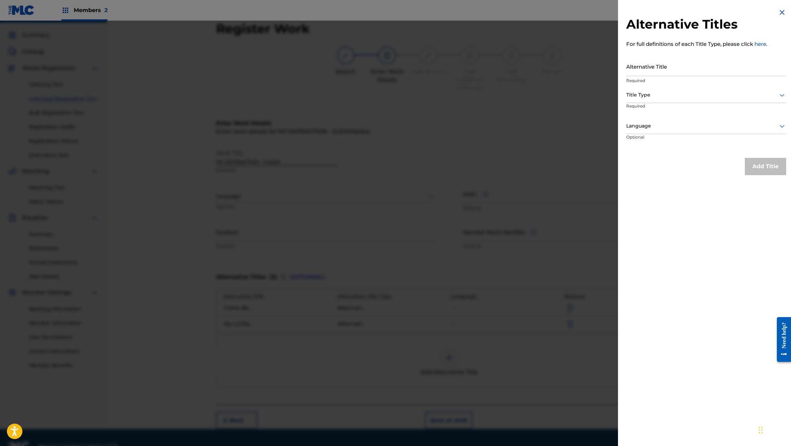
click at [663, 60] on input "Alternative Title" at bounding box center [706, 67] width 160 height 20
paste input "If We Getting Lit In This Bitch"
type input "If We Getting Lit In This Bitch"
click at [665, 96] on div at bounding box center [706, 95] width 160 height 9
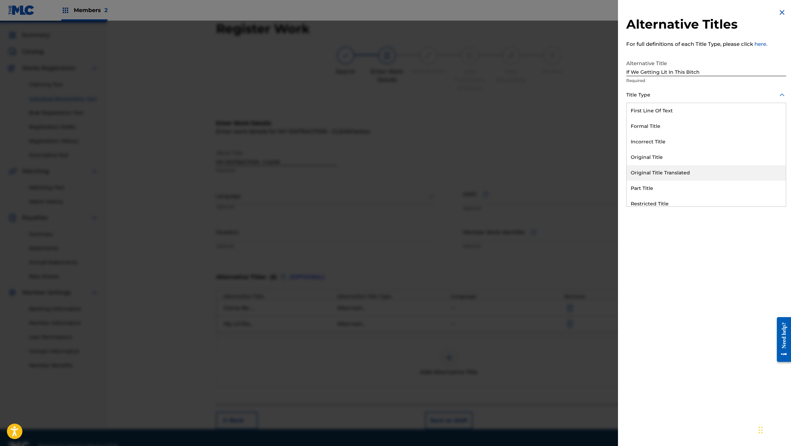
scroll to position [67, 0]
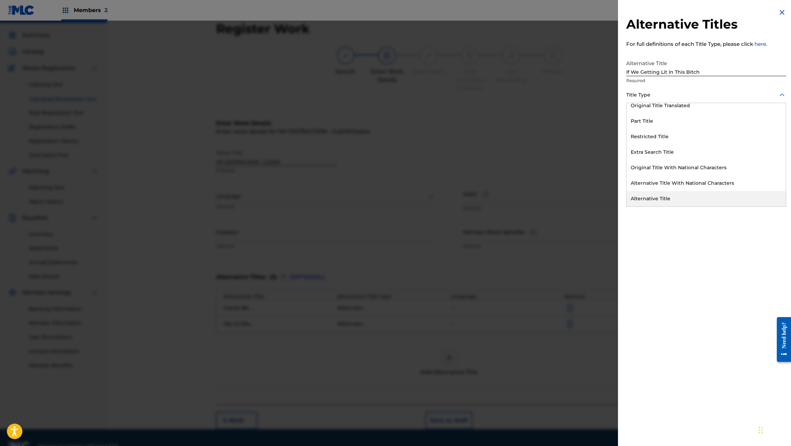
click at [670, 198] on div "Alternative Title" at bounding box center [706, 199] width 159 height 16
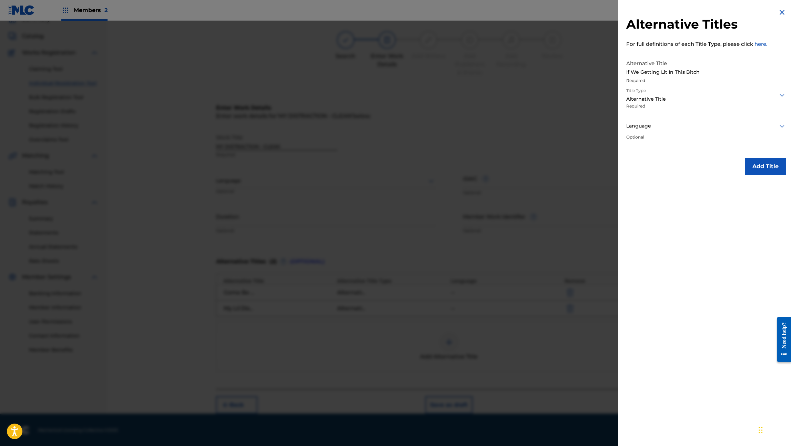
click at [758, 172] on button "Add Title" at bounding box center [765, 166] width 41 height 17
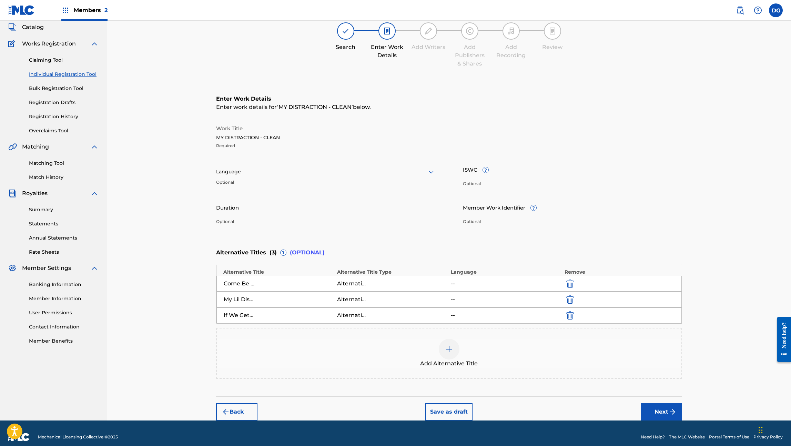
scroll to position [43, 0]
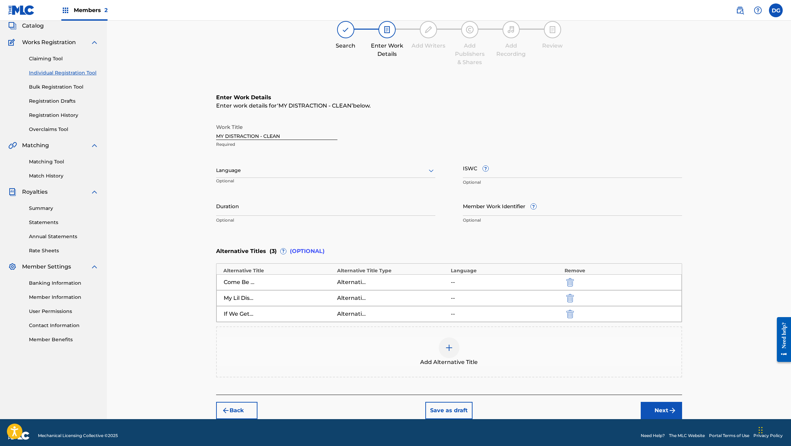
click at [662, 408] on button "Next" at bounding box center [661, 410] width 41 height 17
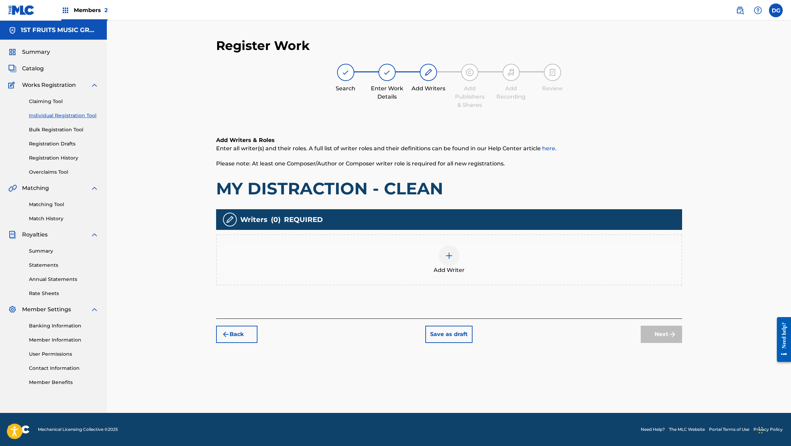
click at [444, 258] on div at bounding box center [449, 255] width 21 height 21
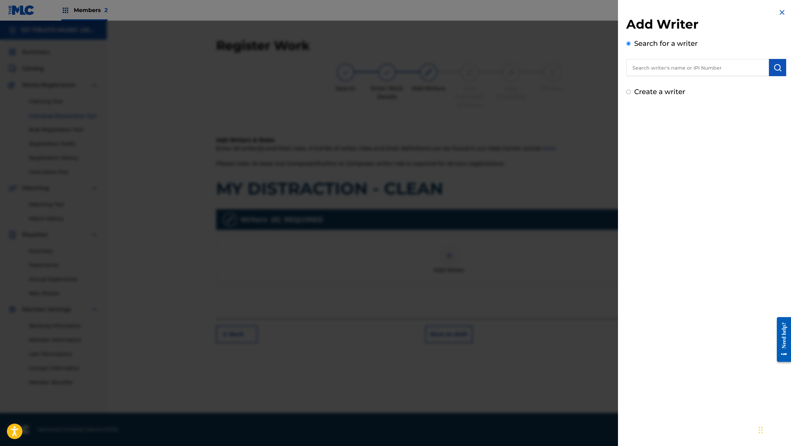
click at [677, 71] on input "text" at bounding box center [697, 67] width 143 height 17
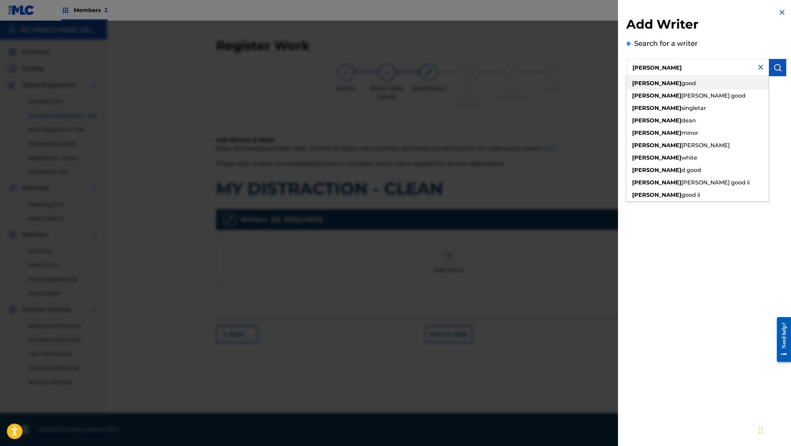
click at [669, 82] on div "daryle good" at bounding box center [697, 83] width 142 height 12
type input "[PERSON_NAME] good"
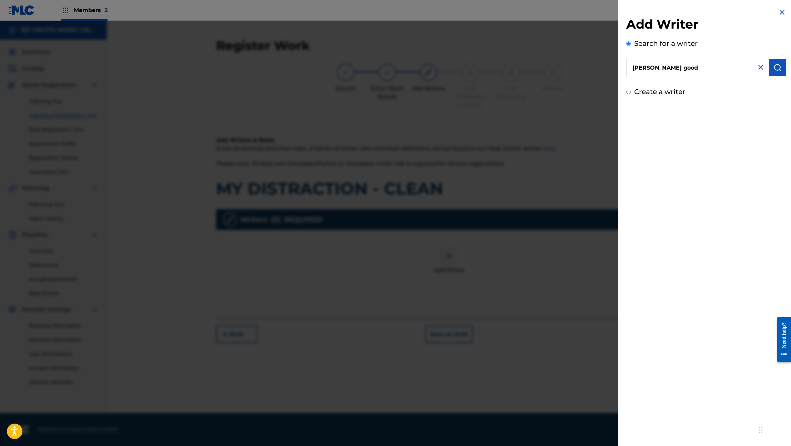
click at [776, 73] on button "submit" at bounding box center [777, 67] width 17 height 17
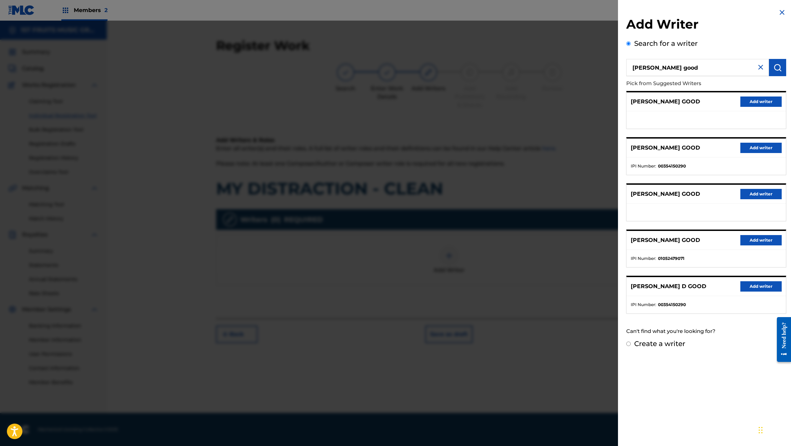
click at [754, 239] on button "Add writer" at bounding box center [761, 240] width 41 height 10
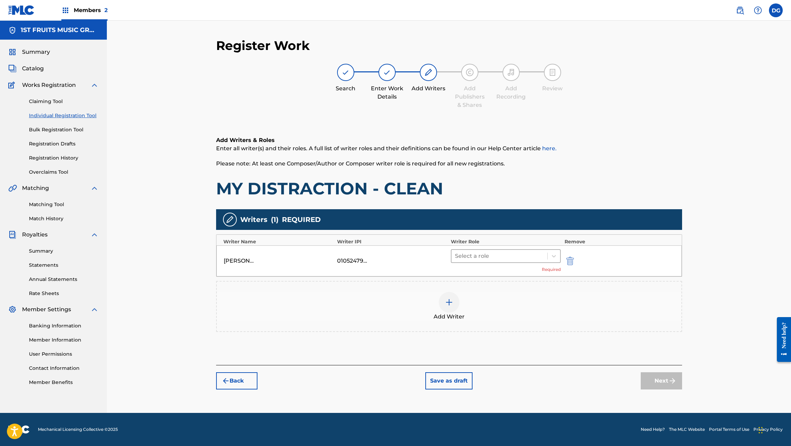
click at [482, 253] on div at bounding box center [499, 256] width 89 height 10
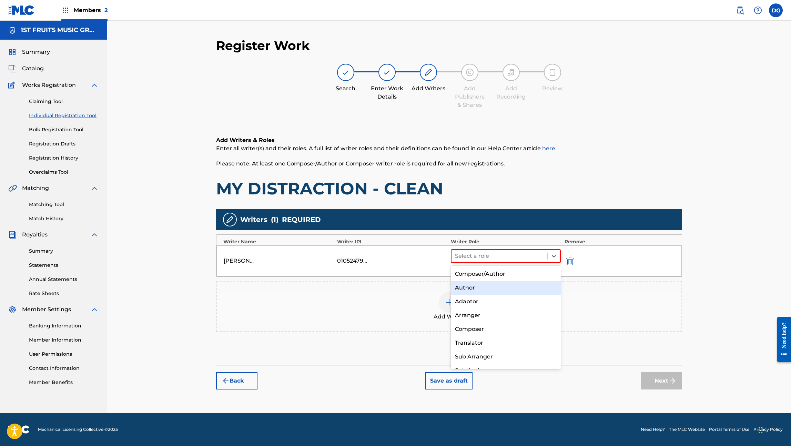
click at [483, 291] on div "Author" at bounding box center [506, 288] width 110 height 14
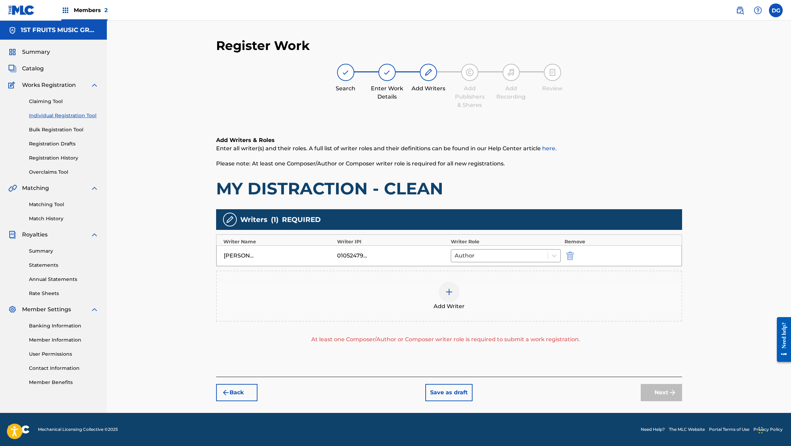
click at [445, 298] on div at bounding box center [449, 292] width 21 height 21
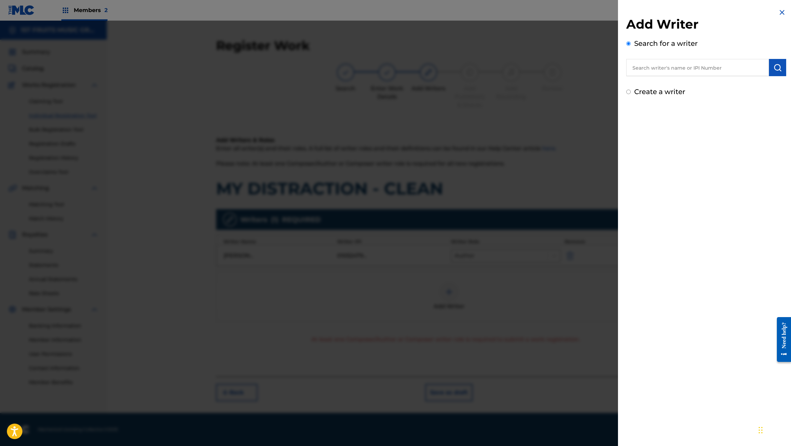
click at [677, 71] on input "text" at bounding box center [697, 67] width 143 height 17
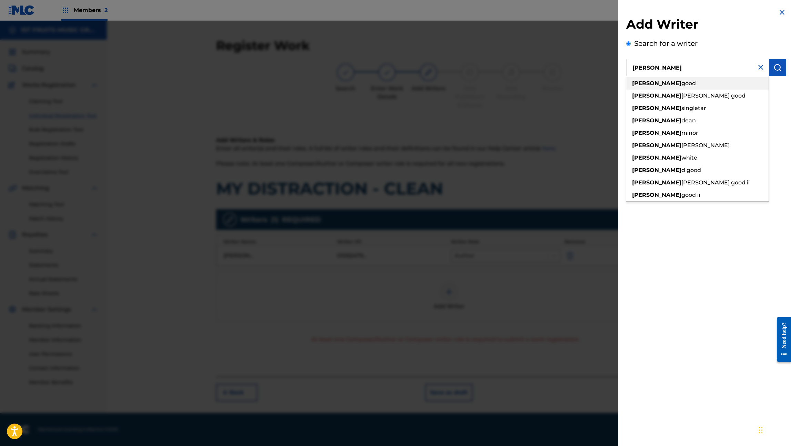
click at [674, 87] on div "daryle good" at bounding box center [697, 83] width 142 height 12
type input "[PERSON_NAME] good"
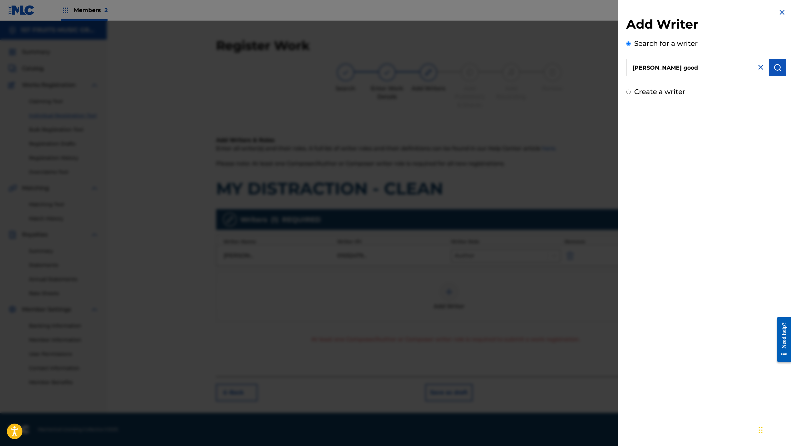
click at [776, 65] on img "submit" at bounding box center [778, 67] width 8 height 8
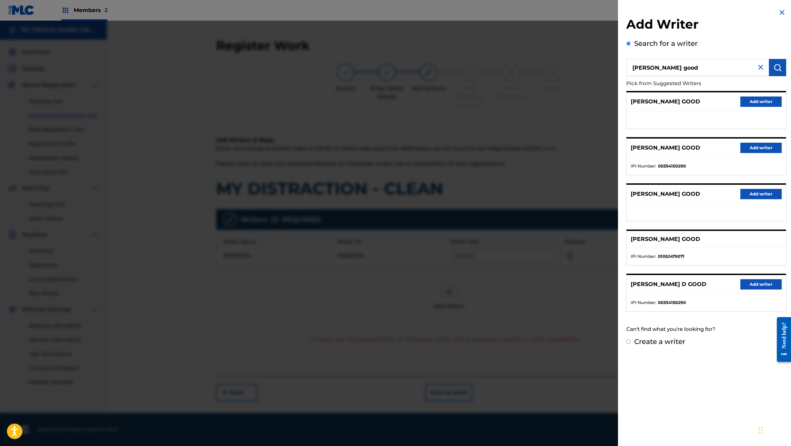
click at [761, 144] on button "Add writer" at bounding box center [761, 148] width 41 height 10
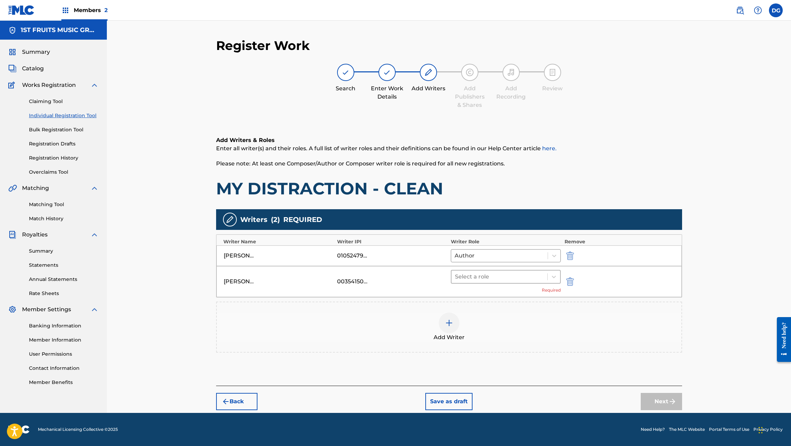
click at [511, 281] on div at bounding box center [499, 277] width 89 height 10
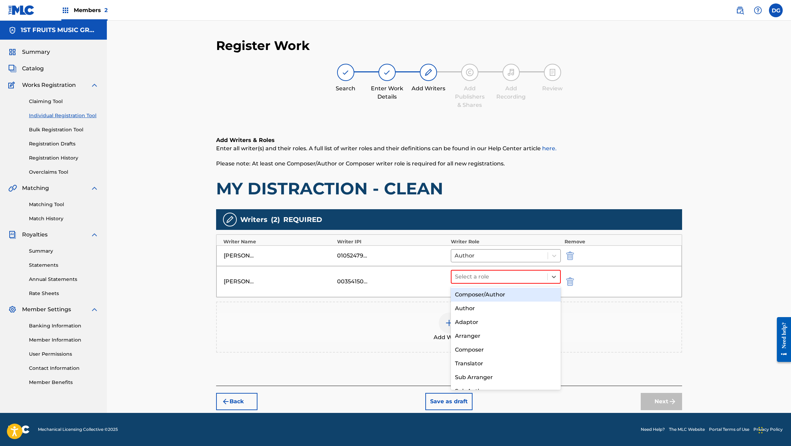
click at [504, 294] on div "Composer/Author" at bounding box center [506, 295] width 110 height 14
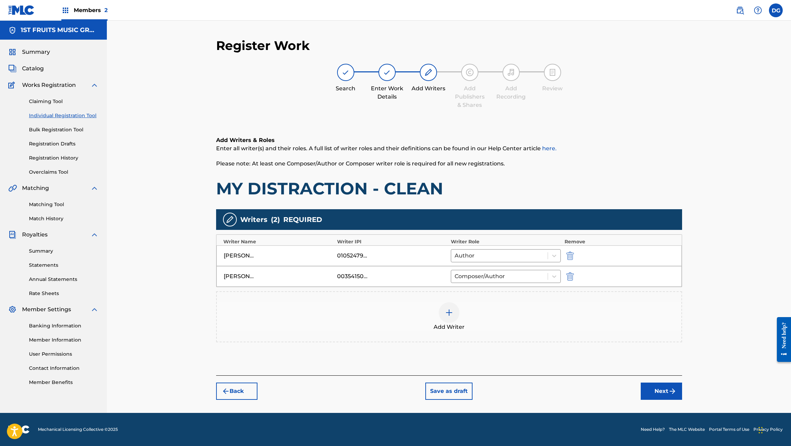
click at [456, 316] on div at bounding box center [449, 312] width 21 height 21
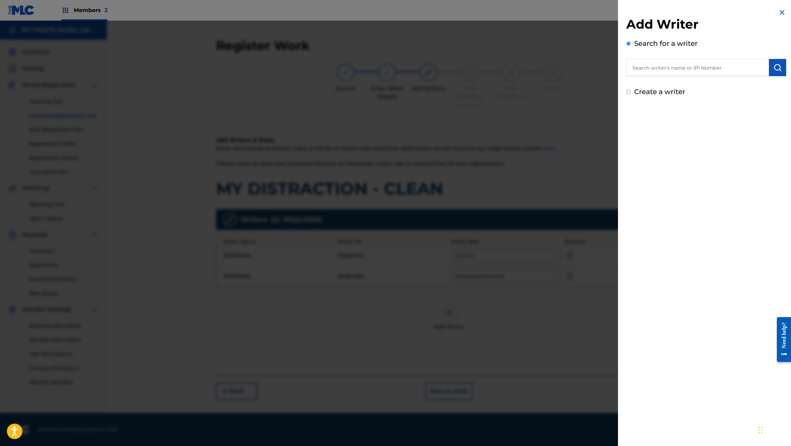
click at [685, 73] on input "text" at bounding box center [697, 67] width 143 height 17
type input "[PERSON_NAME]"
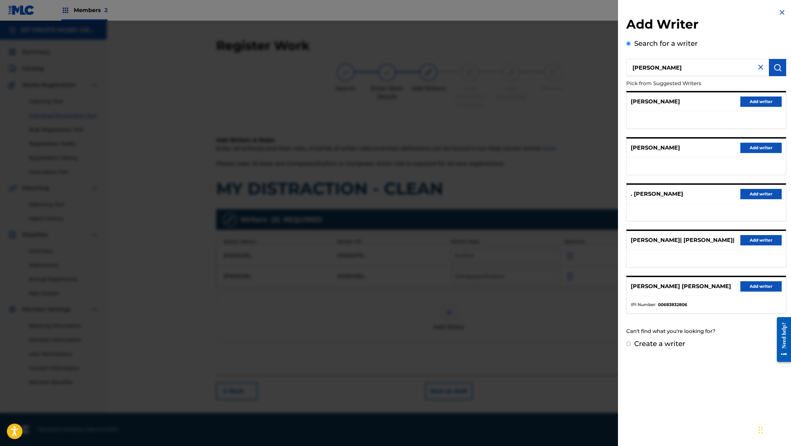
click at [778, 68] on img "submit" at bounding box center [778, 67] width 8 height 8
click at [779, 12] on img at bounding box center [782, 12] width 8 height 8
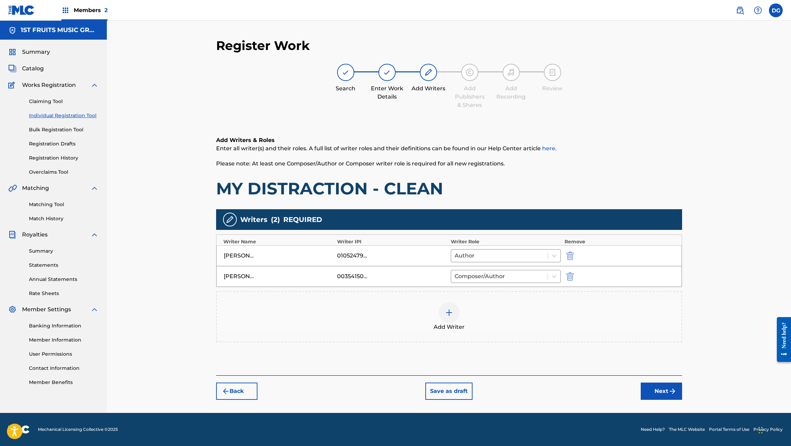
click at [451, 310] on img at bounding box center [449, 313] width 8 height 8
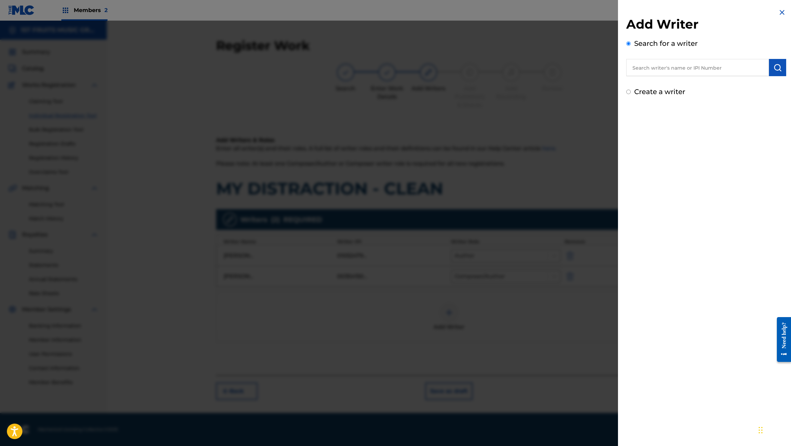
click at [631, 93] on div "Create a writer" at bounding box center [706, 92] width 160 height 10
click at [630, 92] on input "Create a writer" at bounding box center [628, 92] width 4 height 4
radio input "false"
radio input "true"
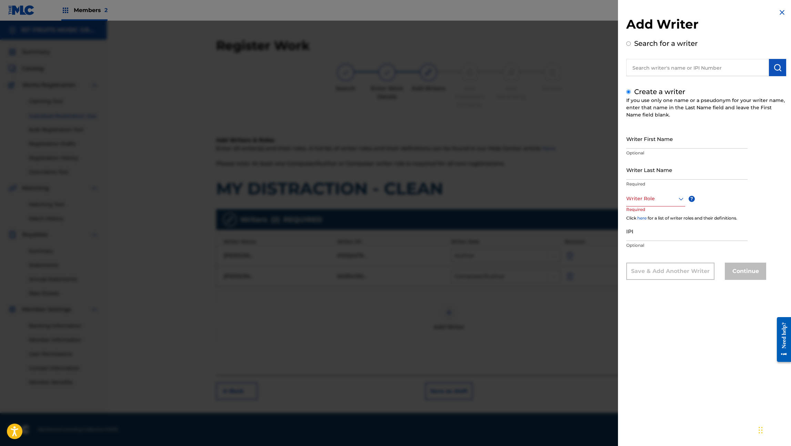
click at [638, 232] on input "IPI" at bounding box center [686, 231] width 121 height 20
paste input "00716076449"
type input "00716076449"
click at [646, 200] on div at bounding box center [655, 198] width 59 height 9
click at [649, 214] on div "Composer/Author" at bounding box center [656, 215] width 58 height 16
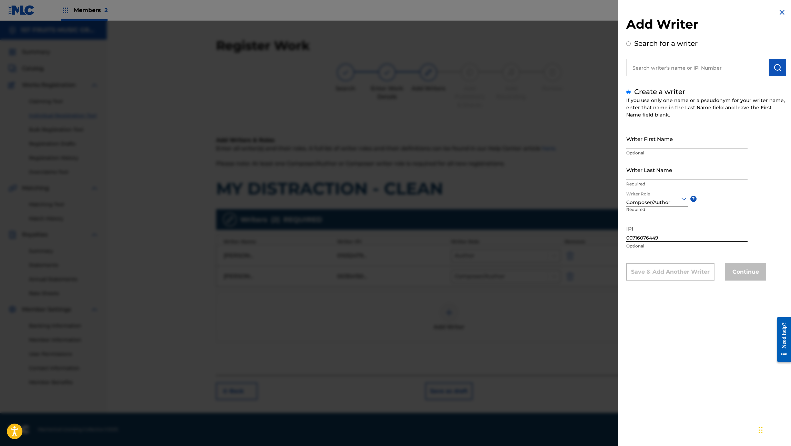
click at [650, 171] on input "Writer Last Name" at bounding box center [686, 170] width 121 height 20
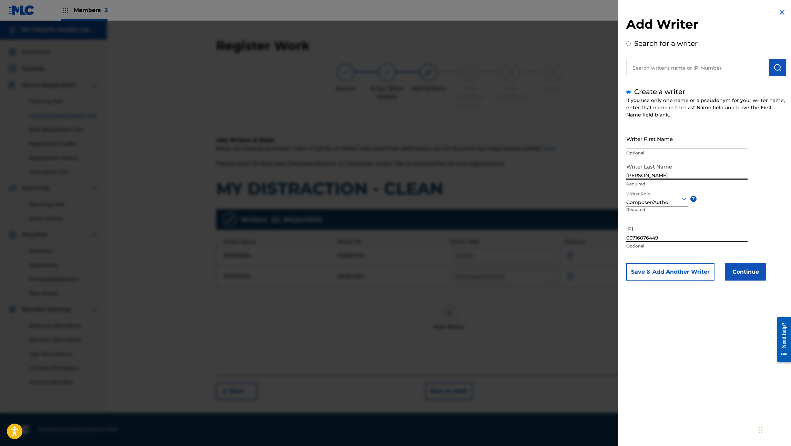
type input "[PERSON_NAME]"
click at [664, 144] on input "Writer First Name" at bounding box center [686, 139] width 121 height 20
type input "[PERSON_NAME]"
click at [741, 272] on button "Continue" at bounding box center [745, 271] width 41 height 17
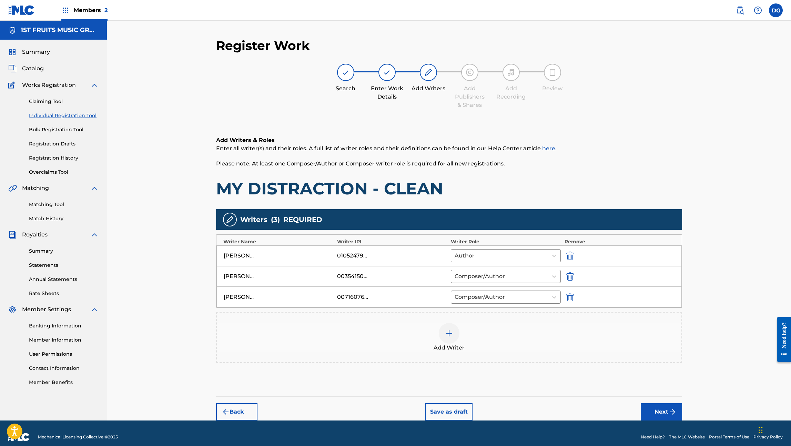
scroll to position [8, 0]
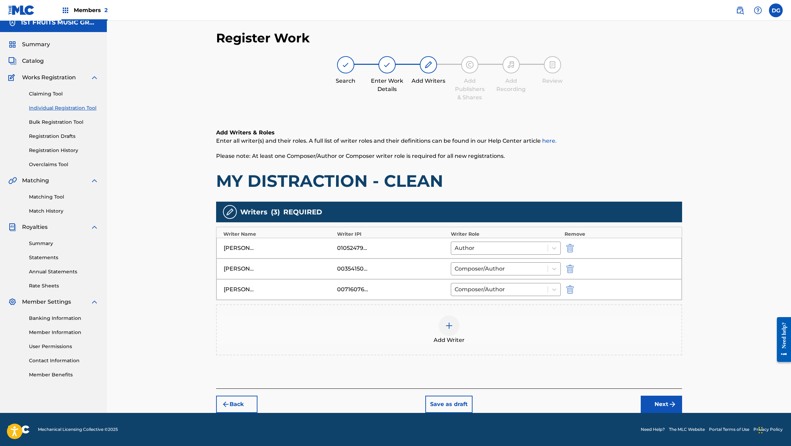
click at [660, 403] on button "Next" at bounding box center [661, 404] width 41 height 17
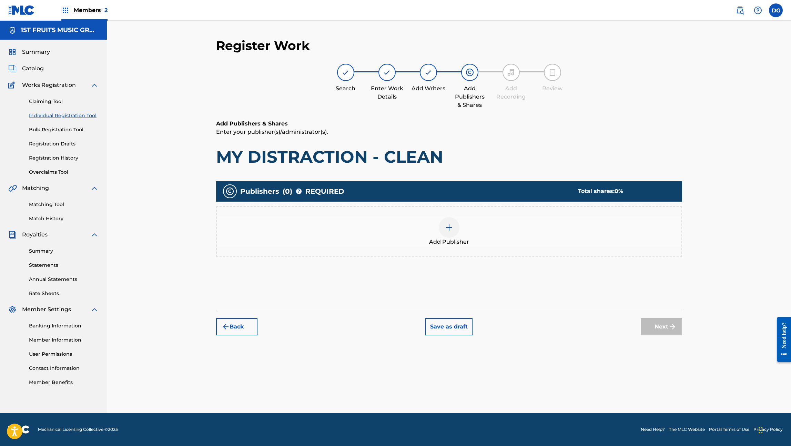
click at [450, 229] on img at bounding box center [449, 227] width 8 height 8
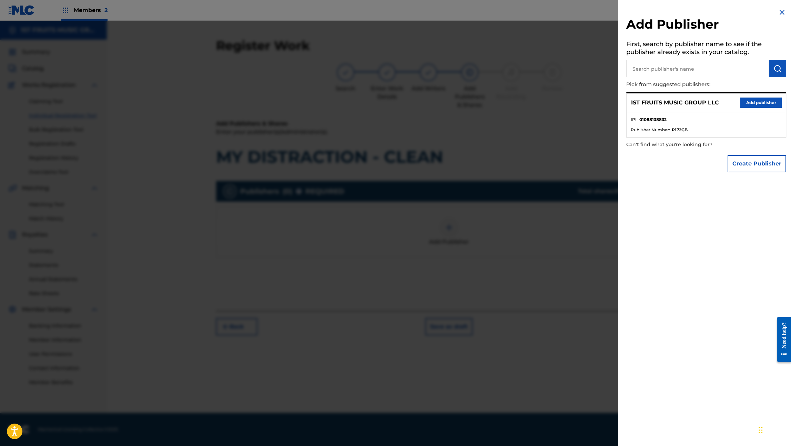
click at [746, 103] on button "Add publisher" at bounding box center [761, 103] width 41 height 10
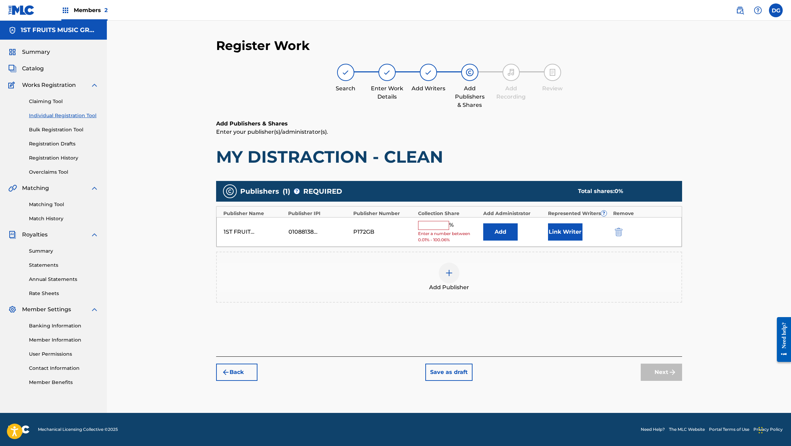
click at [439, 227] on input "text" at bounding box center [433, 225] width 31 height 9
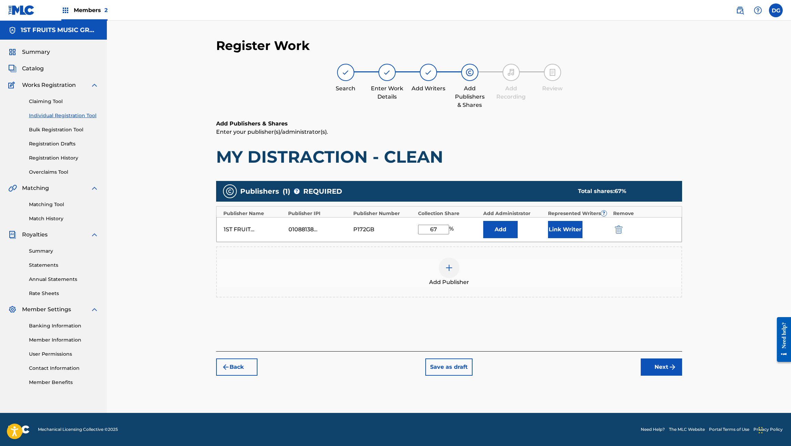
type input "67"
click at [558, 285] on div "Add Publisher" at bounding box center [449, 272] width 465 height 29
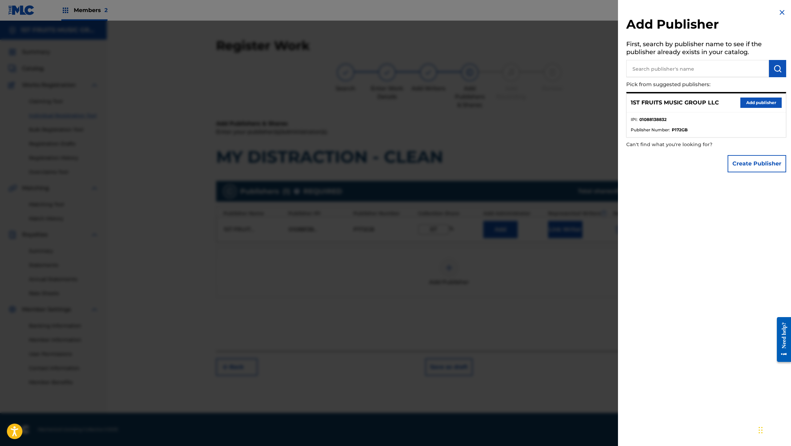
click at [778, 13] on img at bounding box center [782, 12] width 8 height 8
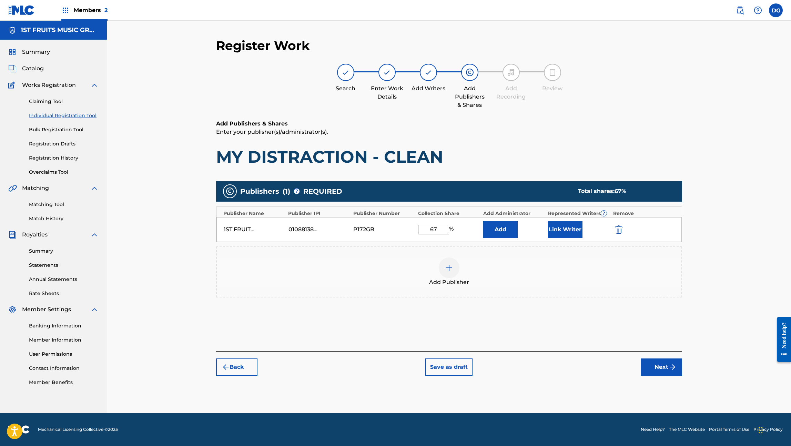
click at [664, 368] on button "Next" at bounding box center [661, 367] width 41 height 17
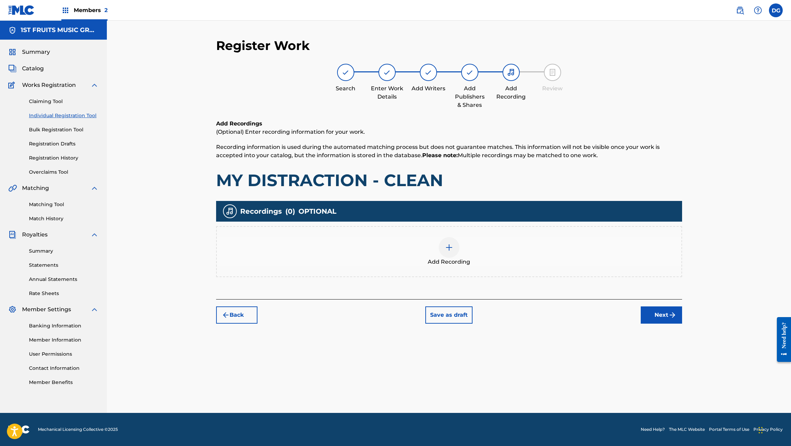
click at [452, 245] on img at bounding box center [449, 247] width 8 height 8
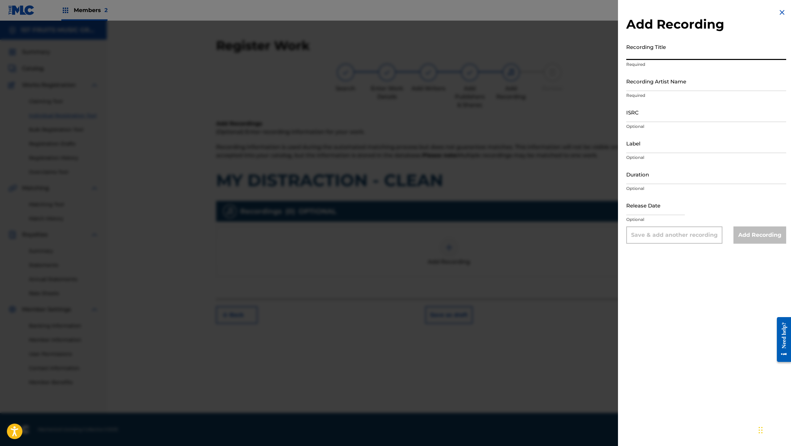
click at [680, 53] on input "Recording Title" at bounding box center [706, 50] width 160 height 20
type input "MY DISTRACTION - CLEAN"
click at [643, 85] on input "Recording Artist Name" at bounding box center [706, 81] width 160 height 20
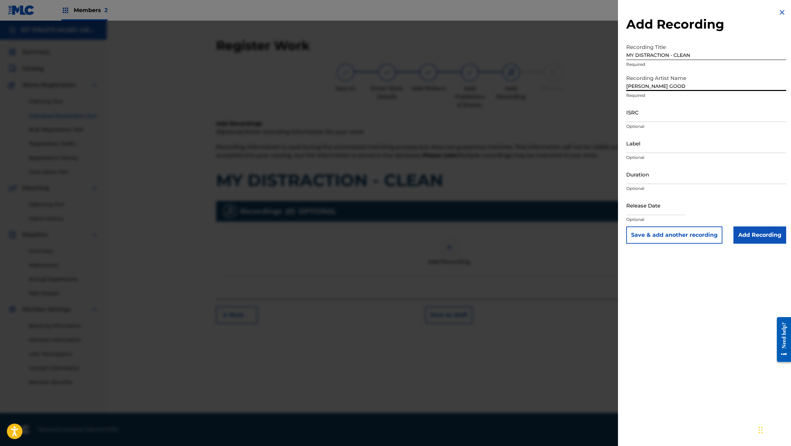
type input "[PERSON_NAME] GOOD"
click at [643, 115] on input "ISRC" at bounding box center [706, 112] width 160 height 20
type input "USGHC2500002"
click at [639, 145] on input "Label" at bounding box center [706, 143] width 160 height 20
type input "1FMG"
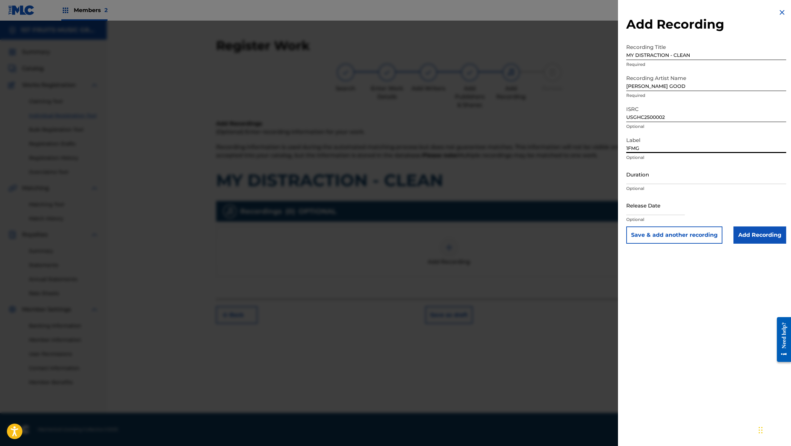
click at [648, 178] on input "Duration" at bounding box center [706, 174] width 160 height 20
type input "02:58"
click at [659, 208] on input "text" at bounding box center [655, 205] width 59 height 20
select select "7"
select select "2025"
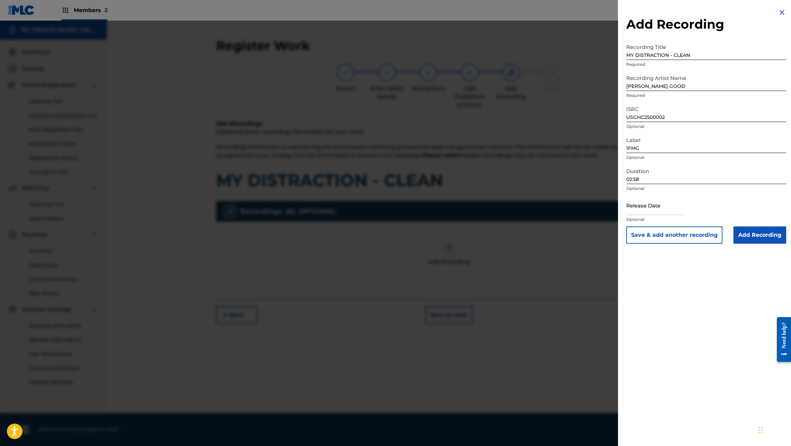
click at [763, 241] on input "Add Recording" at bounding box center [760, 235] width 53 height 17
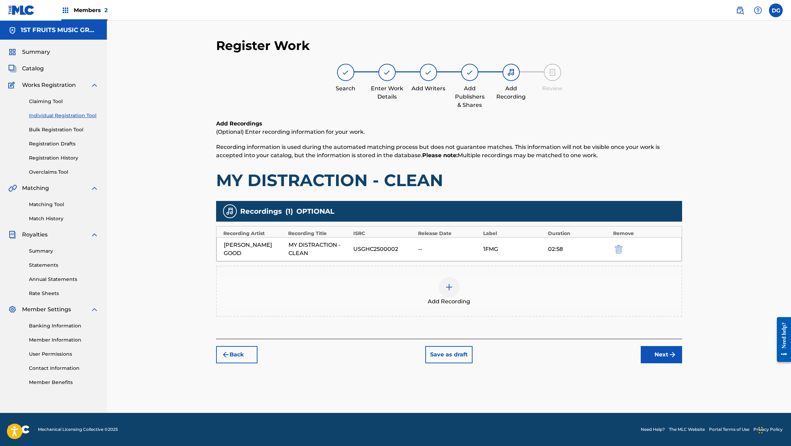
click at [656, 356] on button "Next" at bounding box center [661, 354] width 41 height 17
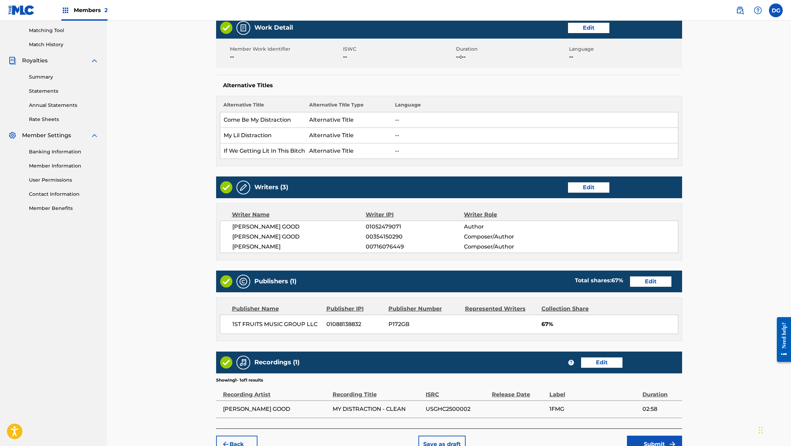
scroll to position [213, 0]
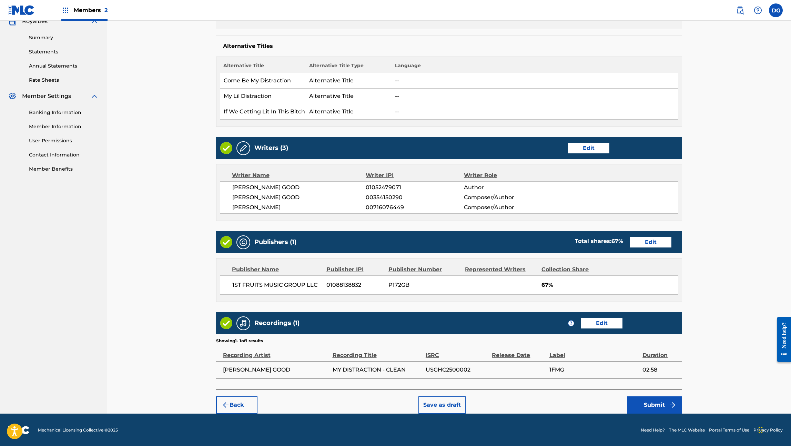
click at [661, 405] on button "Submit" at bounding box center [654, 404] width 55 height 17
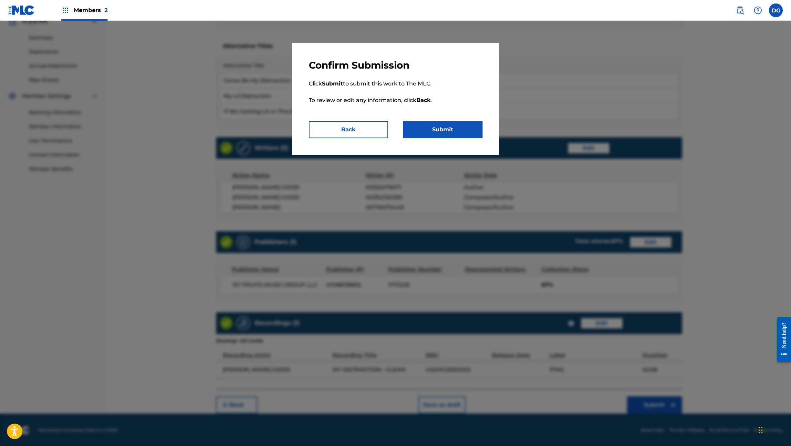
click at [456, 132] on button "Submit" at bounding box center [442, 129] width 79 height 17
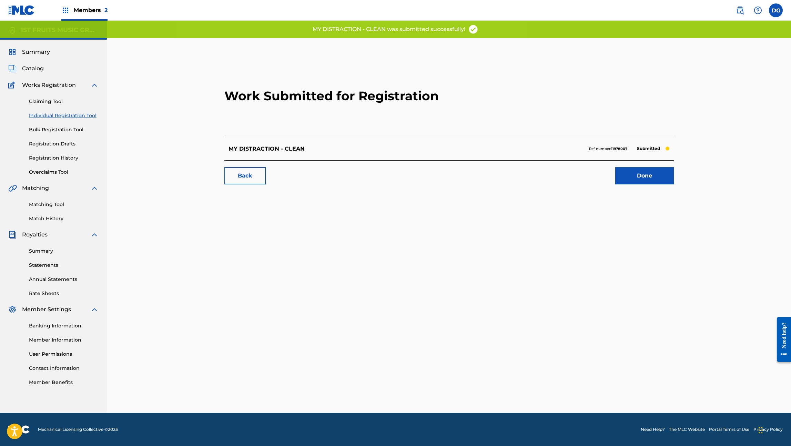
click at [649, 180] on link "Done" at bounding box center [644, 175] width 59 height 17
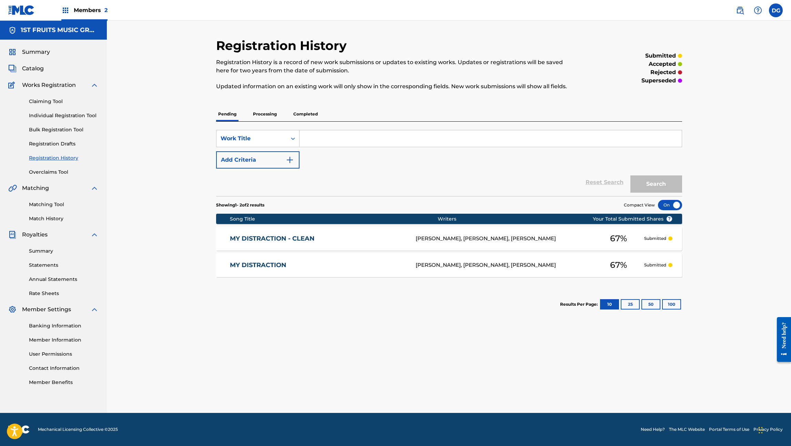
click at [778, 10] on label at bounding box center [776, 10] width 14 height 14
click at [776, 10] on input "[PERSON_NAME] Good [EMAIL_ADDRESS][DOMAIN_NAME] Notification Preferences Profil…" at bounding box center [776, 10] width 0 height 0
click at [709, 99] on p "Log out" at bounding box center [709, 97] width 16 height 6
click at [776, 10] on input "[PERSON_NAME] Good [EMAIL_ADDRESS][DOMAIN_NAME] Notification Preferences Profil…" at bounding box center [776, 10] width 0 height 0
